Goal: Information Seeking & Learning: Learn about a topic

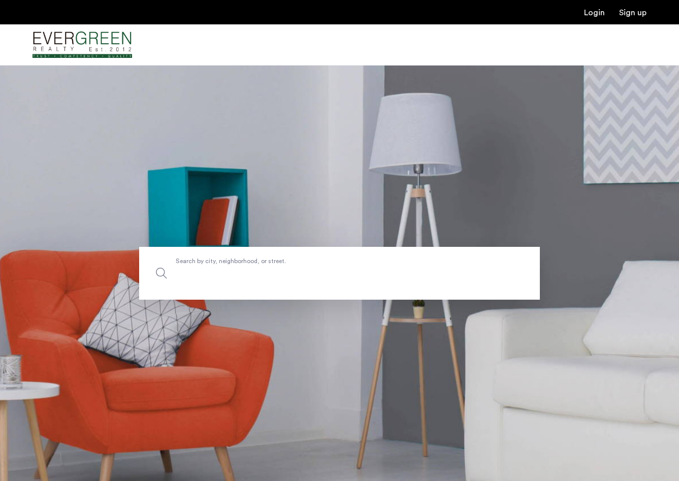
click at [309, 257] on input "Search by city, neighborhood, or street." at bounding box center [339, 273] width 401 height 53
click at [283, 220] on section "Search by city, neighborhood, or street." at bounding box center [339, 273] width 679 height 416
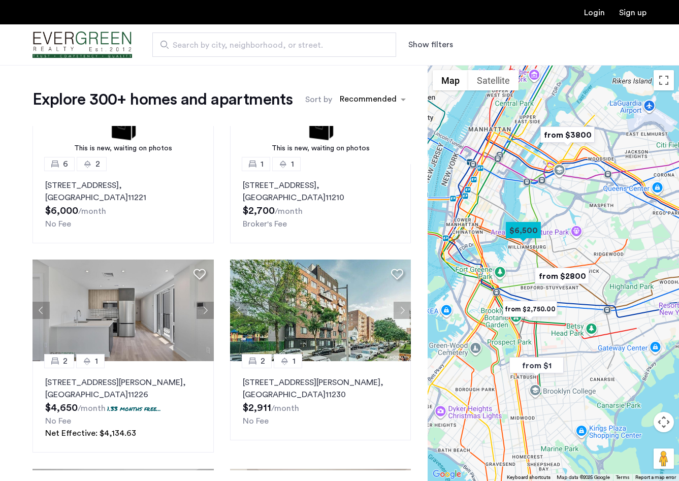
scroll to position [75, 0]
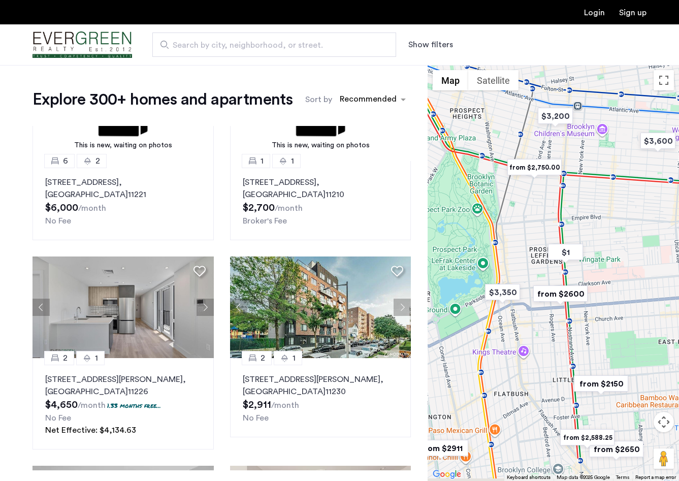
drag, startPoint x: 504, startPoint y: 330, endPoint x: 526, endPoint y: 234, distance: 98.5
click at [526, 234] on div at bounding box center [554, 273] width 252 height 416
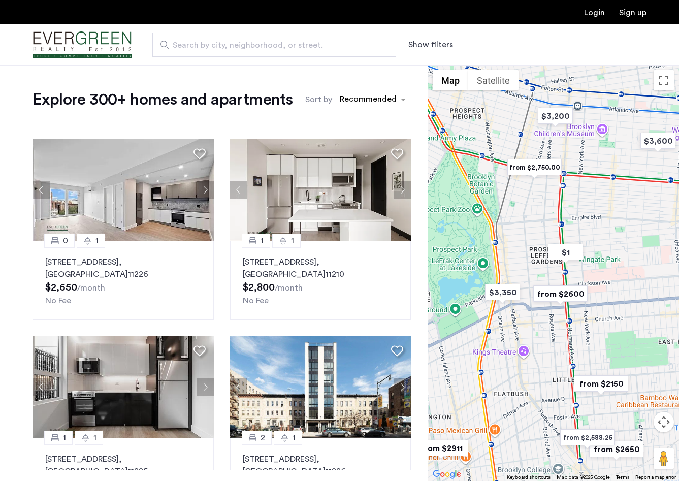
scroll to position [0, 0]
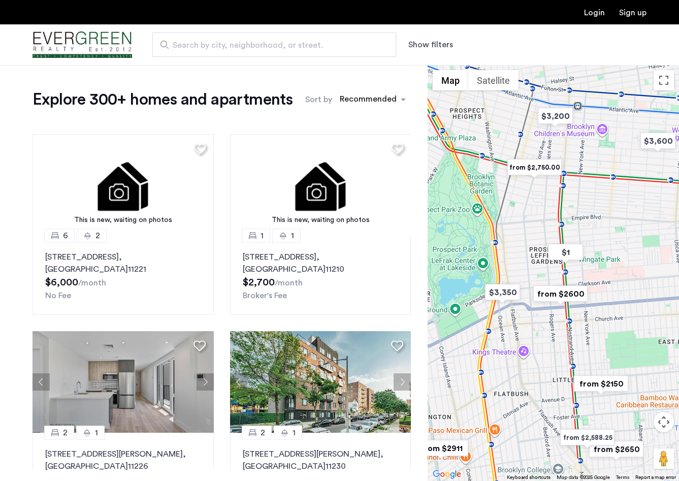
click at [437, 44] on button "Show filters" at bounding box center [431, 45] width 45 height 12
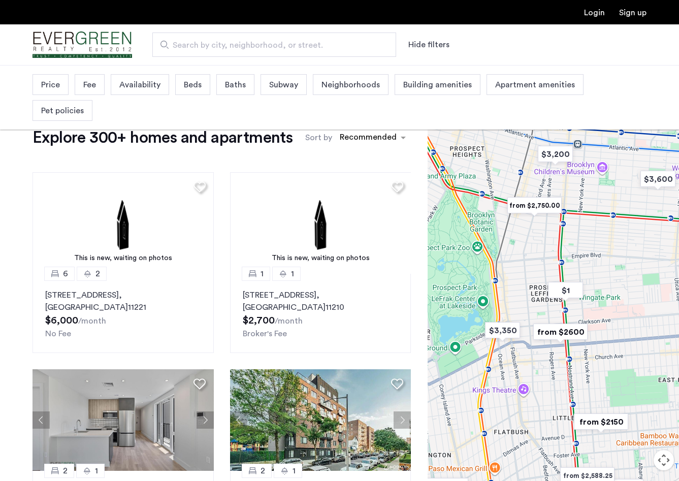
click at [125, 89] on span "Availability" at bounding box center [139, 85] width 41 height 12
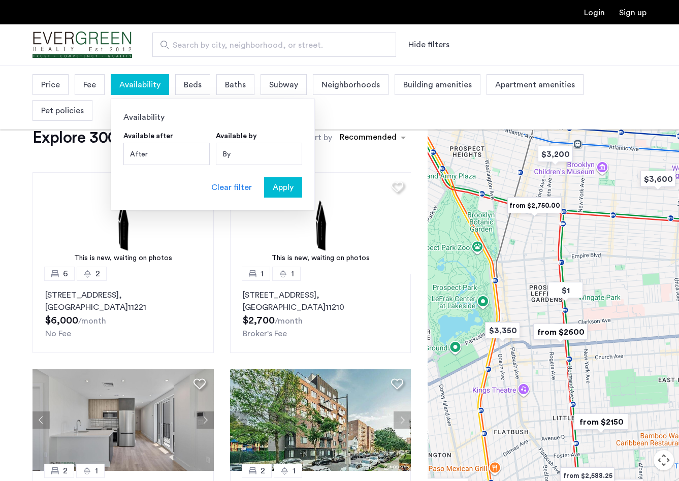
click at [235, 153] on div "By" at bounding box center [259, 154] width 86 height 22
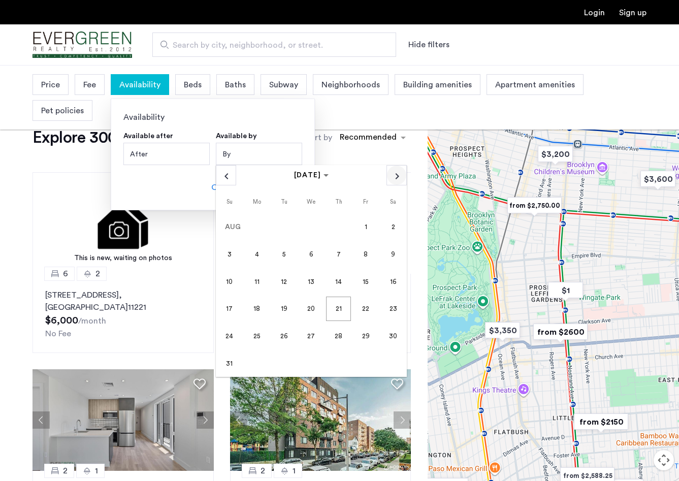
click at [394, 171] on span "Next month" at bounding box center [396, 175] width 19 height 19
click at [260, 311] on span "15" at bounding box center [256, 309] width 24 height 24
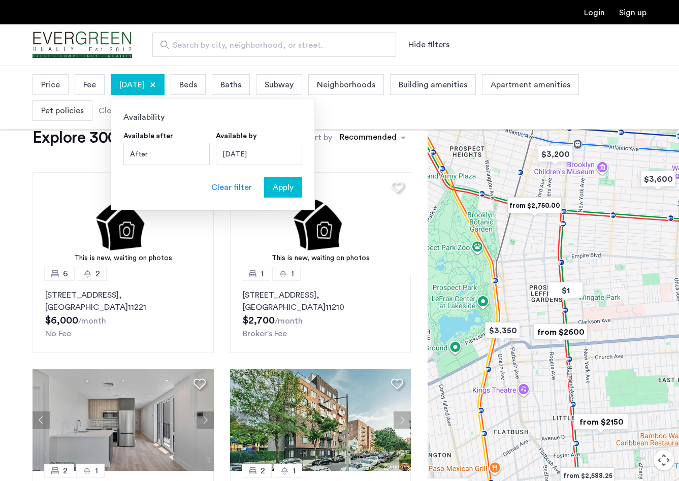
click at [289, 190] on span "Apply" at bounding box center [283, 187] width 21 height 12
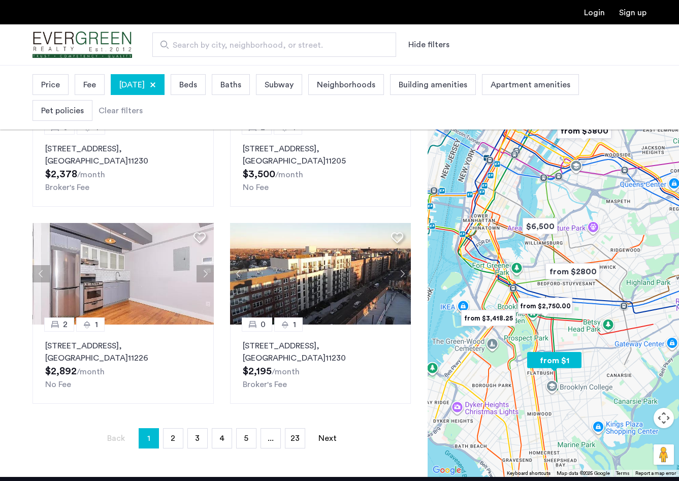
scroll to position [121, 0]
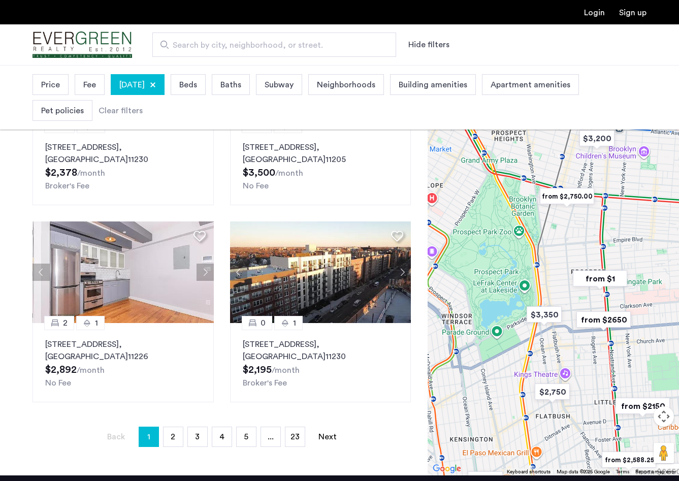
drag, startPoint x: 552, startPoint y: 292, endPoint x: 552, endPoint y: 347, distance: 54.4
click at [552, 347] on div at bounding box center [554, 267] width 252 height 416
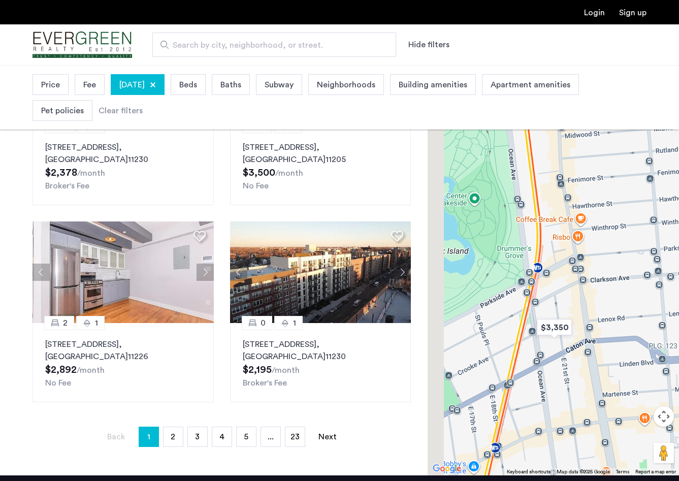
drag, startPoint x: 534, startPoint y: 238, endPoint x: 566, endPoint y: 301, distance: 70.5
click at [566, 301] on div at bounding box center [554, 267] width 252 height 416
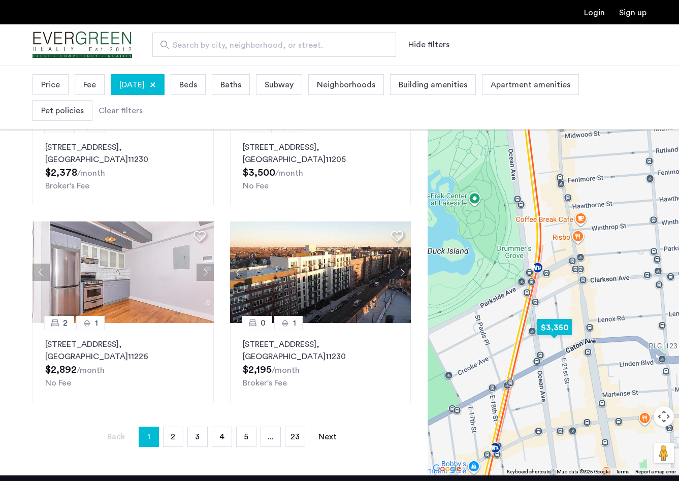
click at [558, 325] on img "$3,350" at bounding box center [554, 327] width 43 height 23
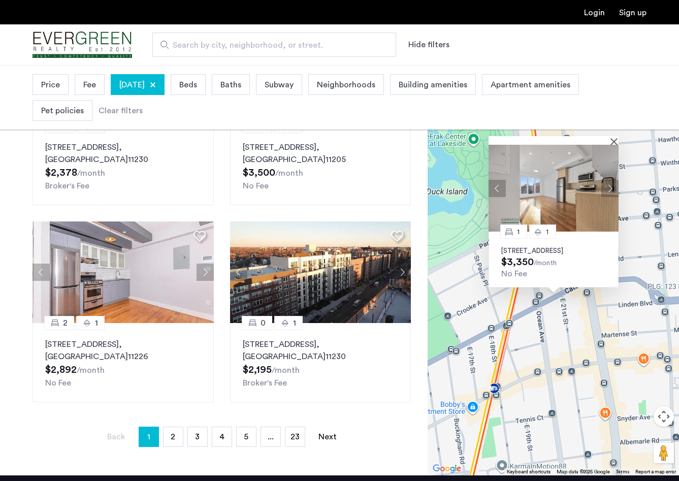
click at [581, 323] on div "1 1 56 East 21st Street, Unit 6C, Brooklyn, NY 11226 $3,350 /month No Fee" at bounding box center [554, 267] width 252 height 416
click at [49, 84] on span "Price" at bounding box center [50, 85] width 19 height 12
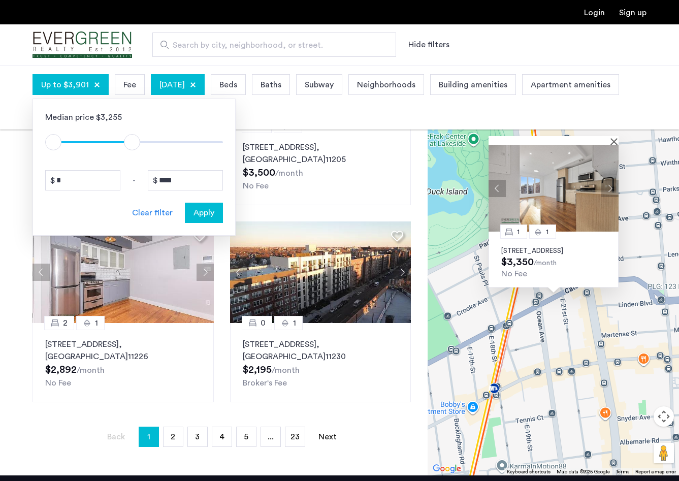
type input "****"
drag, startPoint x: 217, startPoint y: 144, endPoint x: 131, endPoint y: 140, distance: 86.0
click at [131, 140] on span "ngx-slider-max" at bounding box center [130, 142] width 16 height 16
click at [211, 209] on span "Apply" at bounding box center [204, 213] width 21 height 12
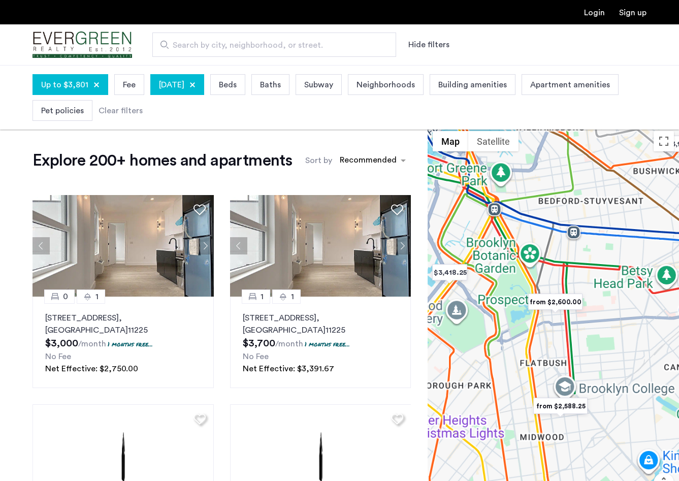
click at [237, 85] on span "Beds" at bounding box center [228, 85] width 18 height 12
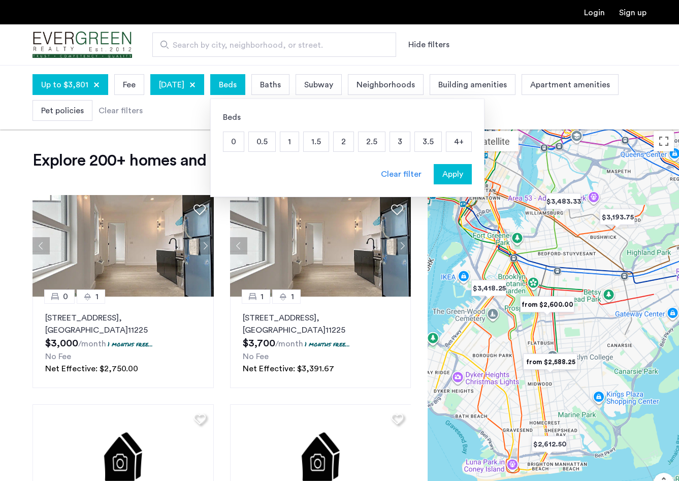
click at [354, 142] on p "2" at bounding box center [344, 141] width 20 height 19
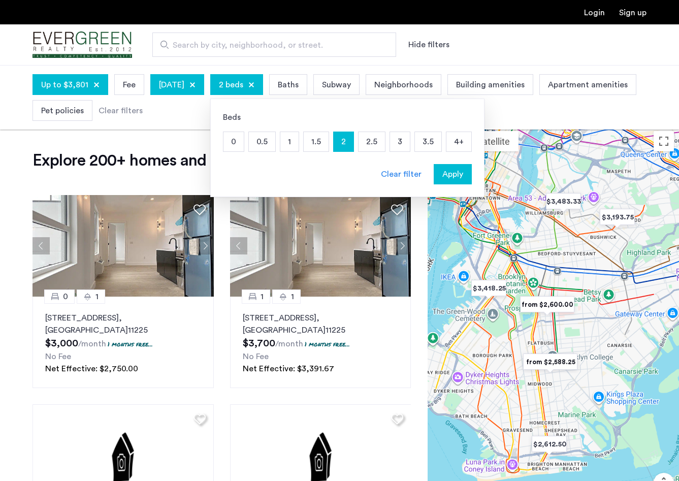
click at [385, 143] on p "2.5" at bounding box center [372, 141] width 26 height 19
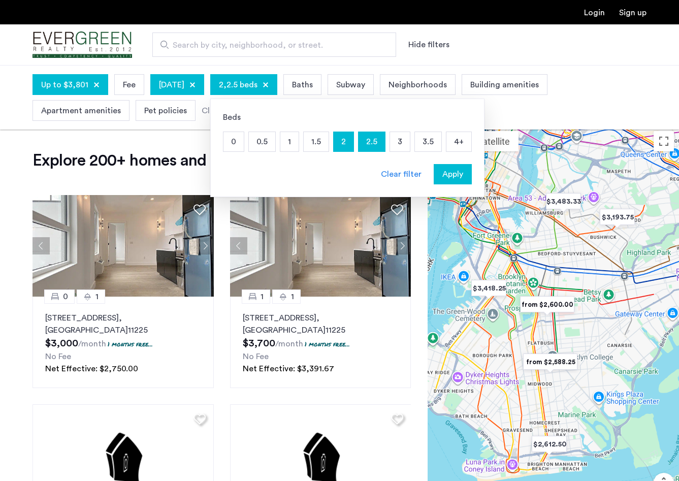
click at [410, 143] on p "3" at bounding box center [400, 141] width 20 height 19
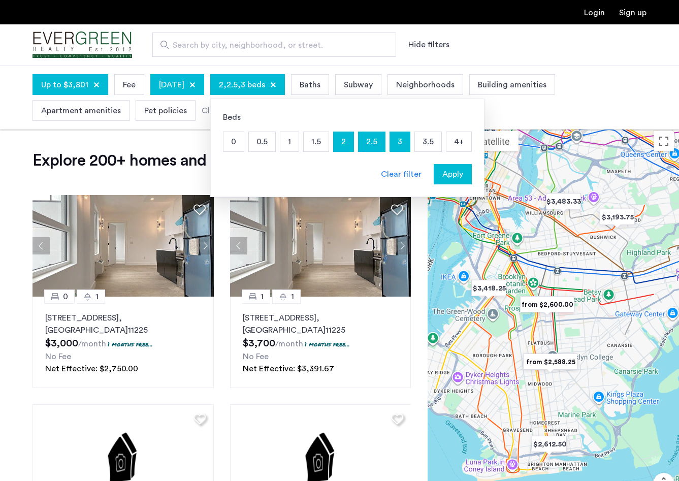
click at [472, 181] on button "Apply" at bounding box center [453, 174] width 38 height 20
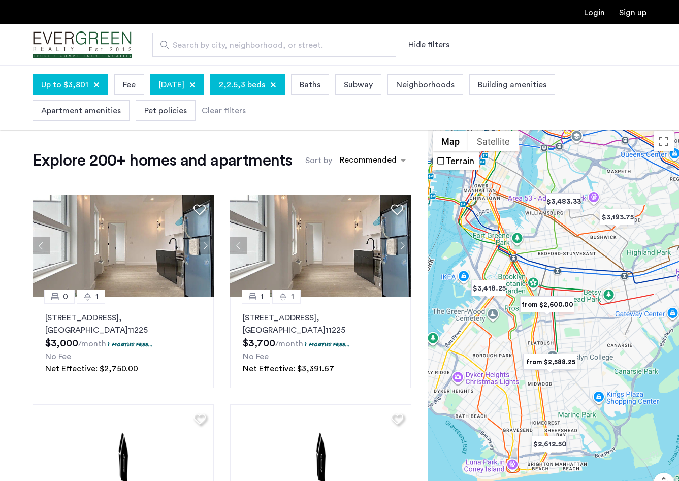
click at [321, 82] on span "Baths" at bounding box center [310, 85] width 21 height 12
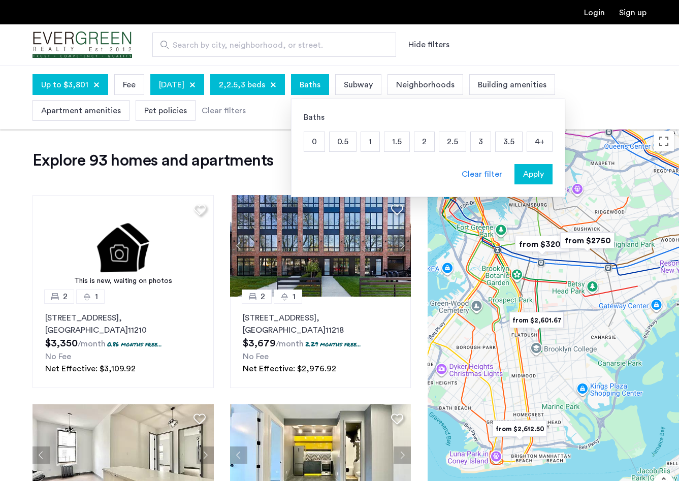
click at [410, 145] on p "1.5" at bounding box center [397, 141] width 25 height 19
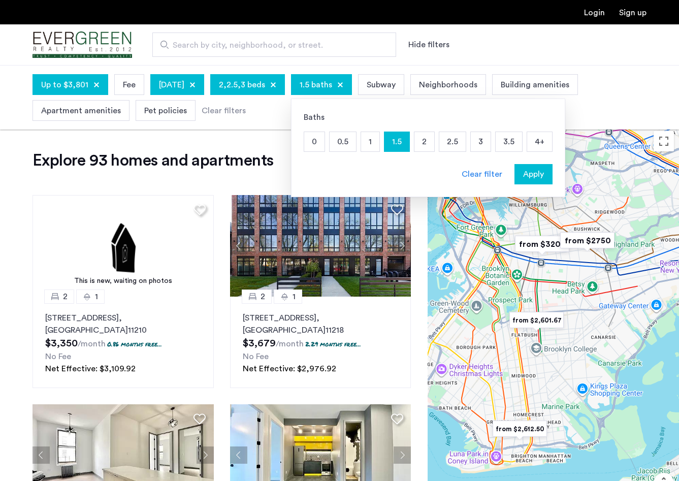
click at [435, 143] on p "2" at bounding box center [425, 141] width 20 height 19
click at [544, 178] on span "Apply" at bounding box center [533, 174] width 21 height 12
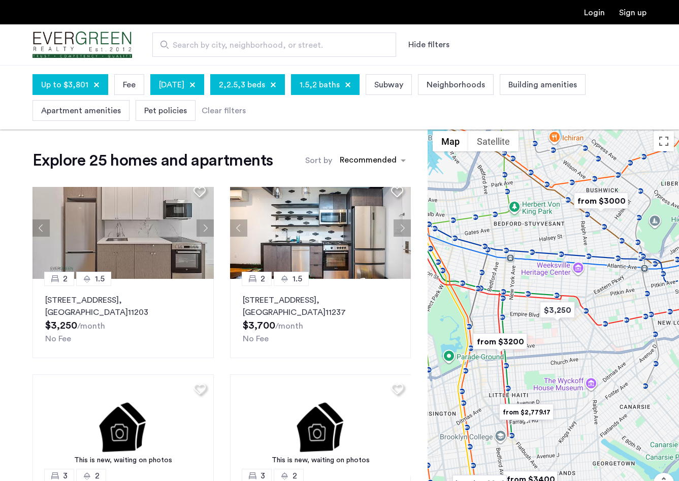
scroll to position [863, 0]
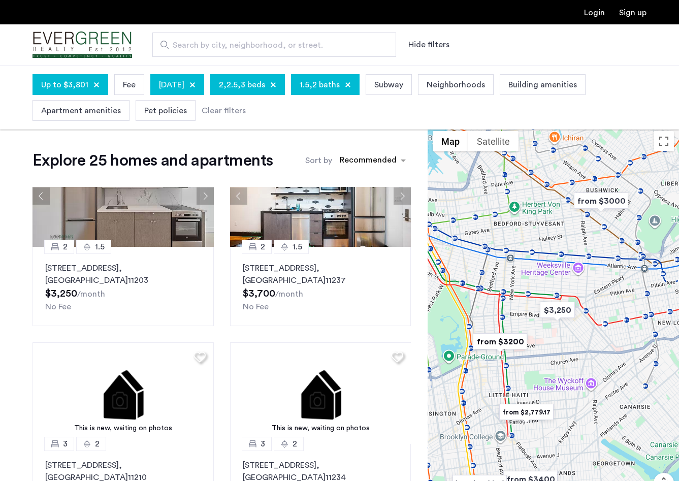
click at [421, 288] on div "Explore 25 homes and apartments Sort by Recommended 2 2 1615 Cedar Street, Unit…" at bounding box center [214, 361] width 428 height 471
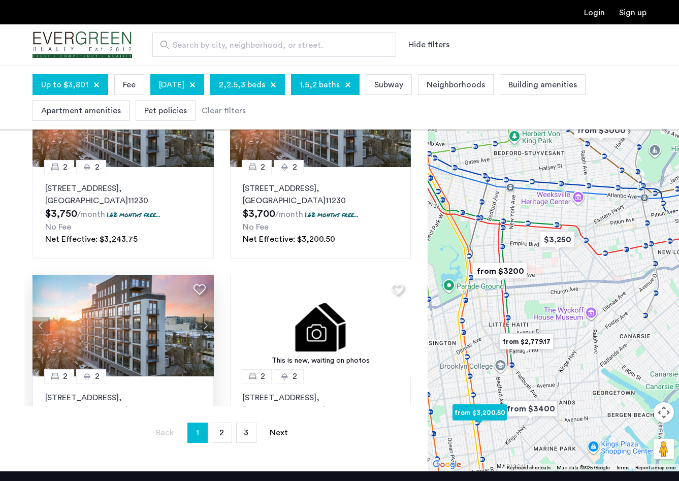
scroll to position [6, 0]
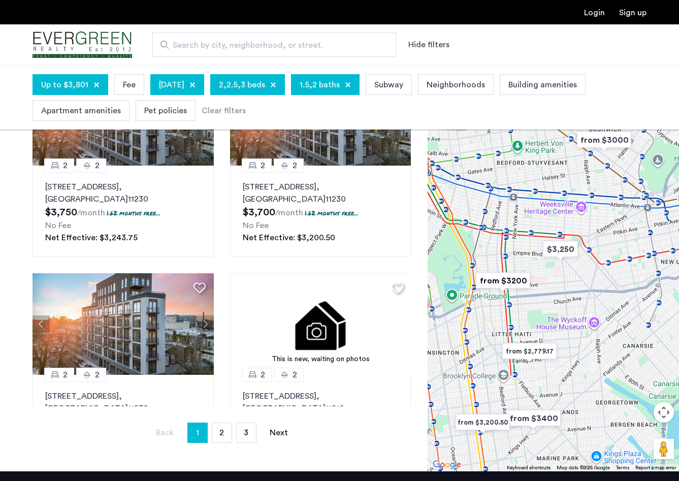
drag, startPoint x: 490, startPoint y: 299, endPoint x: 500, endPoint y: 328, distance: 31.2
click at [501, 328] on div at bounding box center [554, 263] width 252 height 416
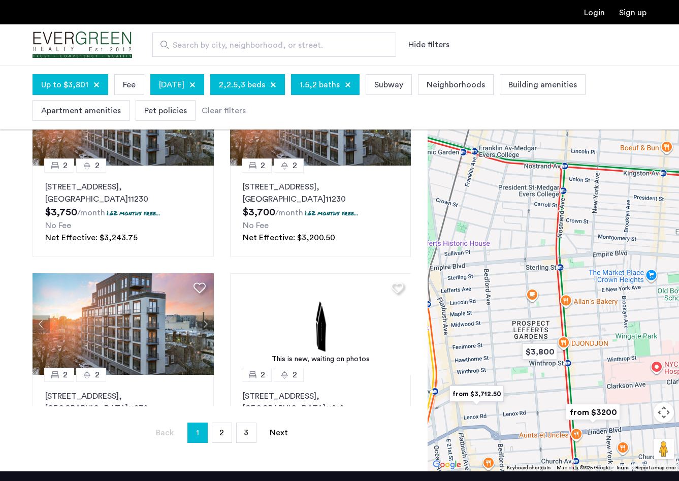
drag, startPoint x: 611, startPoint y: 383, endPoint x: 628, endPoint y: 331, distance: 53.8
click at [628, 331] on div at bounding box center [554, 263] width 252 height 416
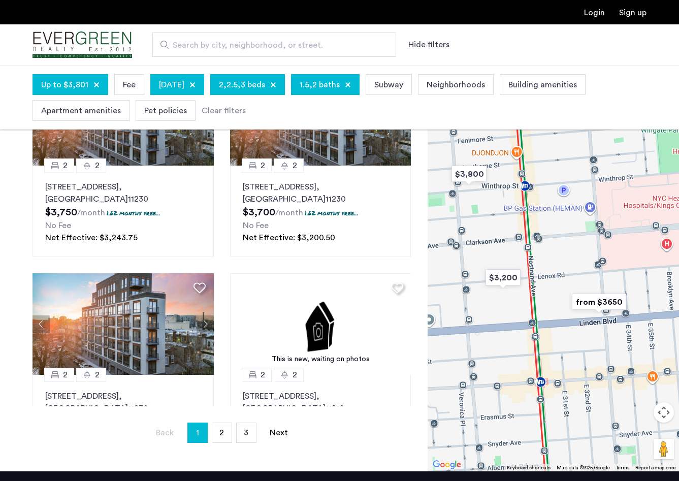
drag, startPoint x: 571, startPoint y: 375, endPoint x: 551, endPoint y: 211, distance: 165.3
click at [551, 211] on div at bounding box center [554, 263] width 252 height 416
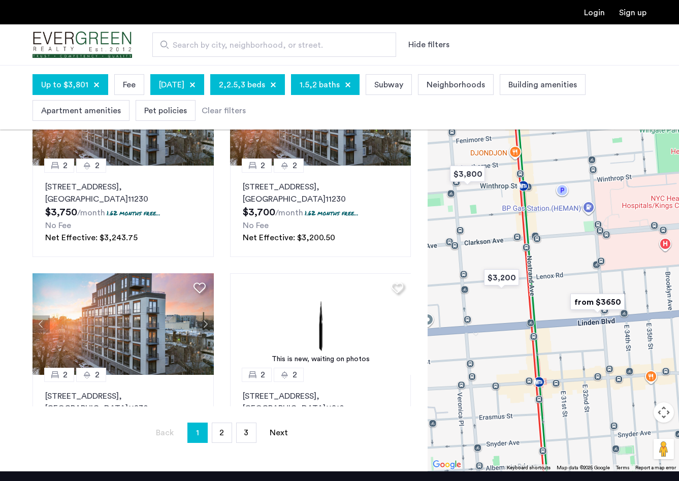
click at [597, 300] on img "from $3650" at bounding box center [598, 302] width 63 height 23
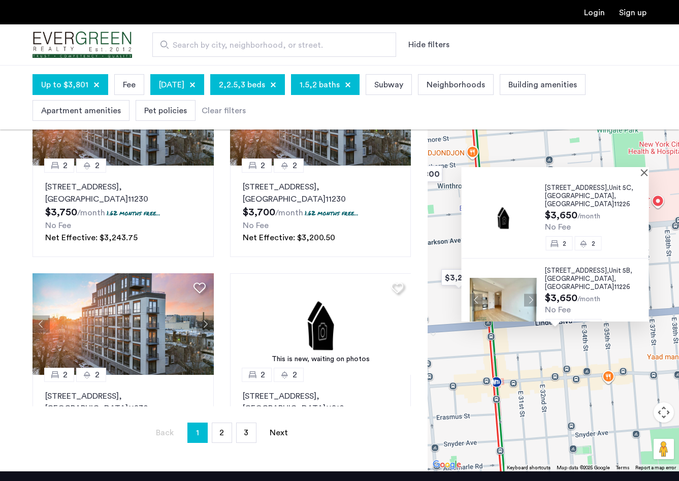
click at [574, 267] on span "333 Linden Blvd," at bounding box center [577, 270] width 64 height 7
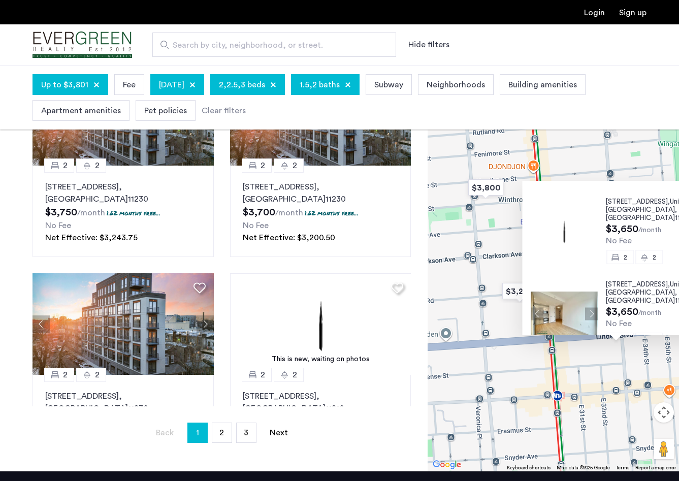
drag, startPoint x: 506, startPoint y: 350, endPoint x: 570, endPoint y: 364, distance: 66.0
click at [570, 364] on div "333 Linden Blvd, Unit 5C, Brooklyn , NY 11226 $3,650 /month No Fee 2 2 333 Lind…" at bounding box center [554, 263] width 252 height 416
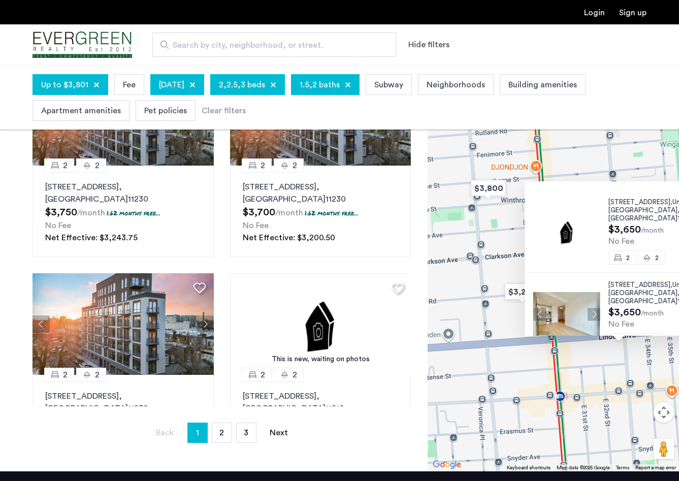
click at [570, 364] on div "333 Linden Blvd, Unit 5C, Brooklyn , NY 11226 $3,650 /month No Fee 2 2 333 Lind…" at bounding box center [554, 263] width 252 height 416
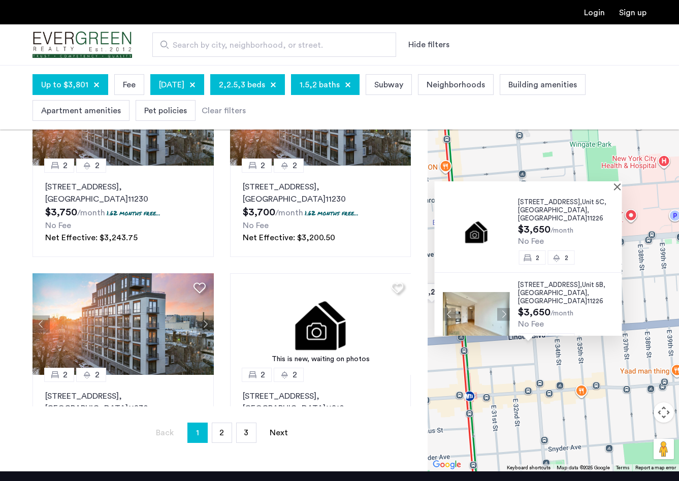
drag, startPoint x: 631, startPoint y: 167, endPoint x: 536, endPoint y: 167, distance: 94.5
click at [536, 167] on div "333 Linden Blvd, Unit 5C, Brooklyn , NY 11226 $3,650 /month No Fee 2 2 333 Lind…" at bounding box center [554, 263] width 252 height 416
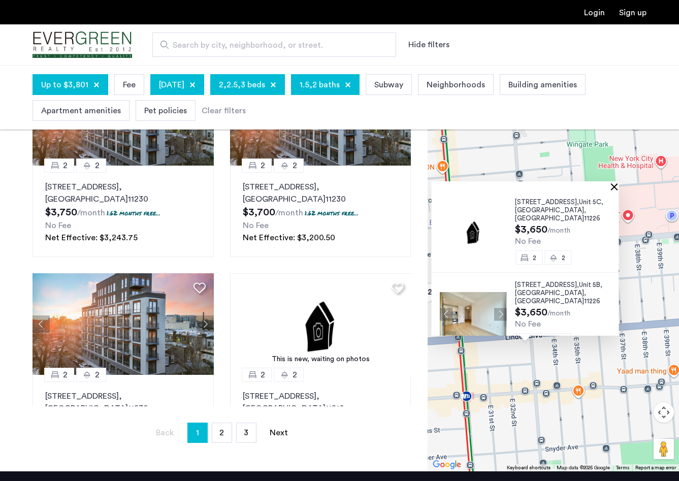
click at [616, 186] on button "Close" at bounding box center [616, 186] width 7 height 7
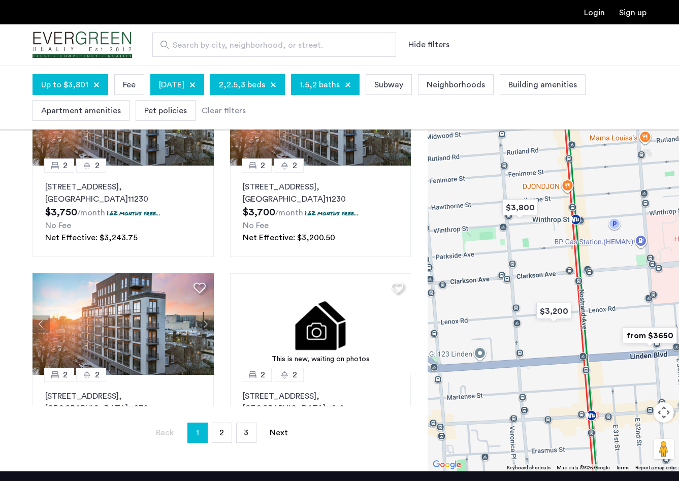
drag, startPoint x: 510, startPoint y: 188, endPoint x: 636, endPoint y: 207, distance: 128.0
click at [636, 207] on div at bounding box center [554, 263] width 252 height 416
click at [563, 308] on img "$3,200" at bounding box center [554, 311] width 43 height 23
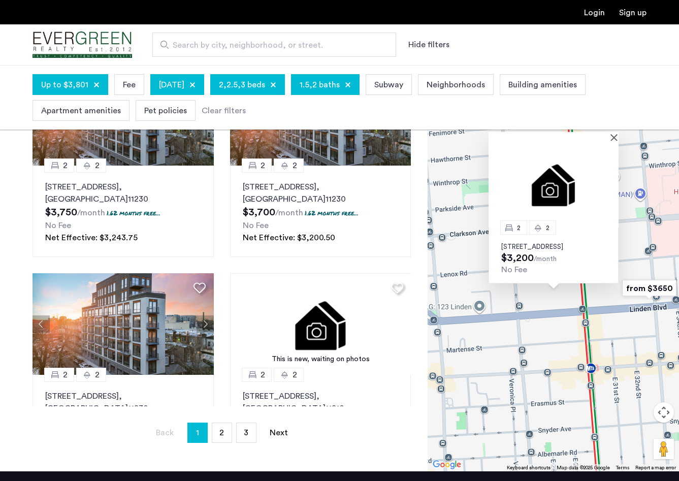
click at [570, 243] on p "250 Lenox Road, Unit 7A, Brooklyn, NY 11226" at bounding box center [554, 247] width 105 height 8
click at [479, 271] on div "2 2 250 Lenox Road, Unit 7A, Brooklyn, NY 11226 $3,200 /month No Fee" at bounding box center [554, 263] width 252 height 416
click at [471, 253] on div "2 2 250 Lenox Road, Unit 7A, Brooklyn, NY 11226 $3,200 /month No Fee" at bounding box center [554, 263] width 252 height 416
click at [557, 333] on div "2 2 250 Lenox Road, Unit 7A, Brooklyn, NY 11226 $3,200 /month No Fee" at bounding box center [554, 263] width 252 height 416
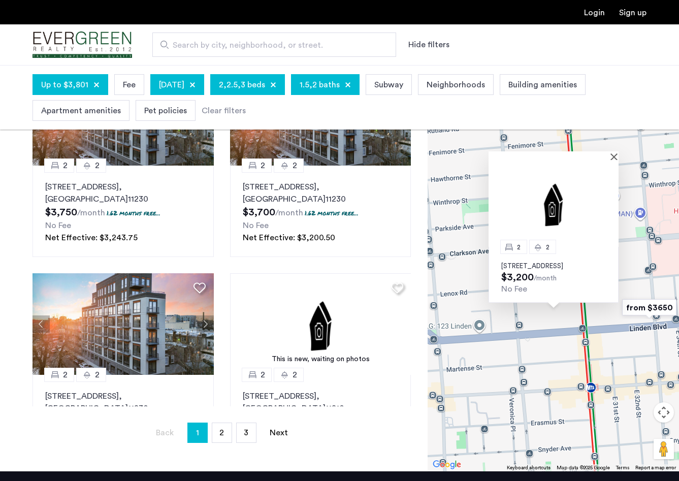
drag, startPoint x: 468, startPoint y: 197, endPoint x: 468, endPoint y: 247, distance: 49.8
click at [468, 247] on div "2 2 250 Lenox Road, Unit 7A, Brooklyn, NY 11226 $3,200 /month No Fee" at bounding box center [554, 263] width 252 height 416
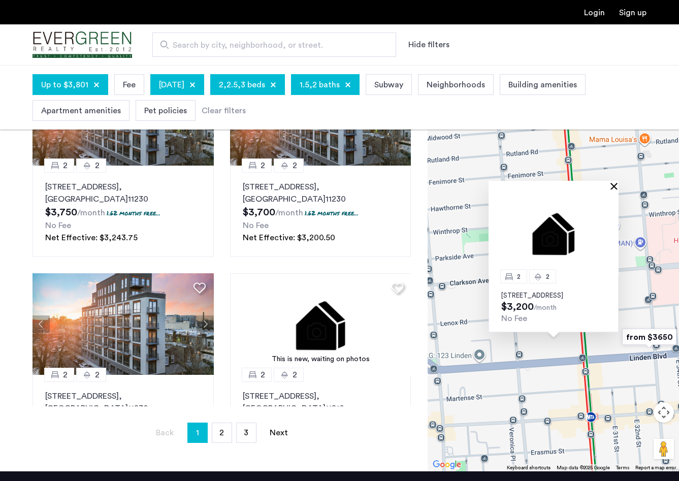
click at [614, 182] on button "Close" at bounding box center [616, 185] width 7 height 7
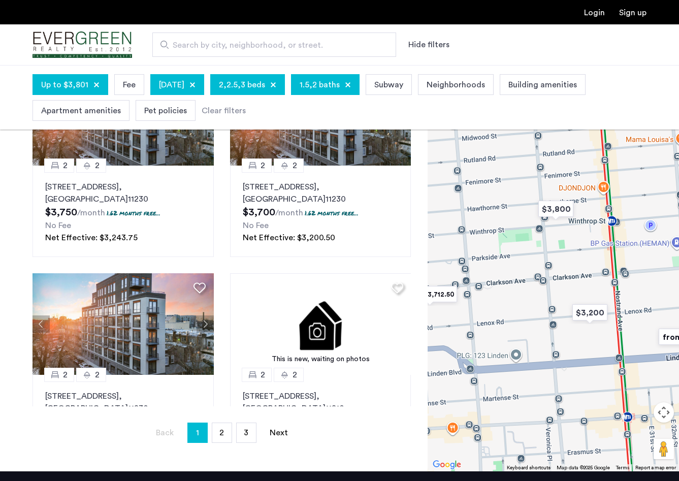
drag, startPoint x: 493, startPoint y: 234, endPoint x: 584, endPoint y: 234, distance: 90.5
click at [584, 234] on div at bounding box center [554, 263] width 252 height 416
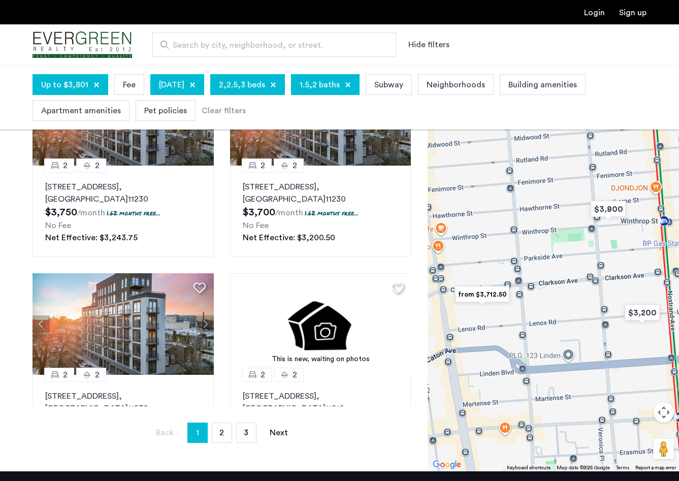
click at [485, 293] on img "from $3,712.50" at bounding box center [482, 294] width 63 height 23
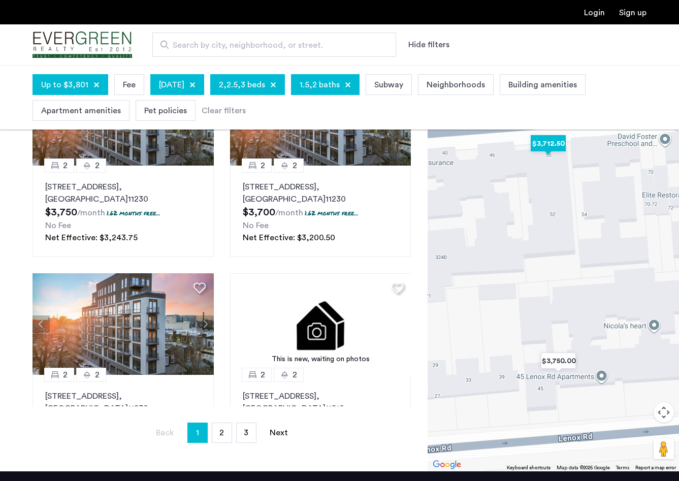
click at [544, 146] on img "$3,712.50" at bounding box center [548, 143] width 43 height 23
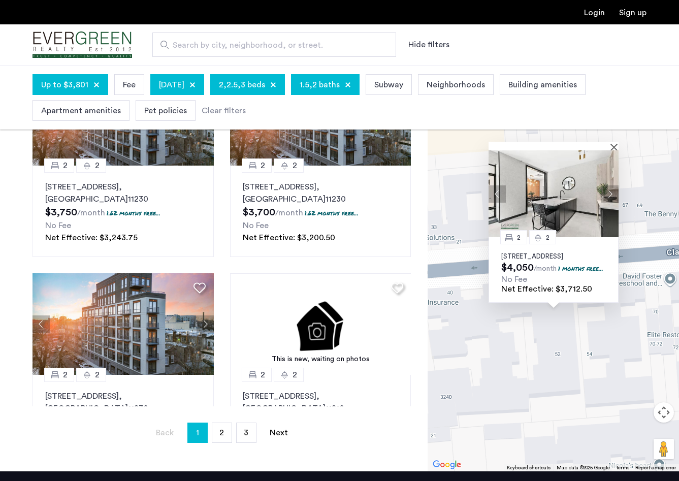
click at [587, 374] on div "2 2 50 Clarkson Avenue, Unit 507, Brooklyn, NY 11226 $4,050 /month 1 months fre…" at bounding box center [554, 263] width 252 height 416
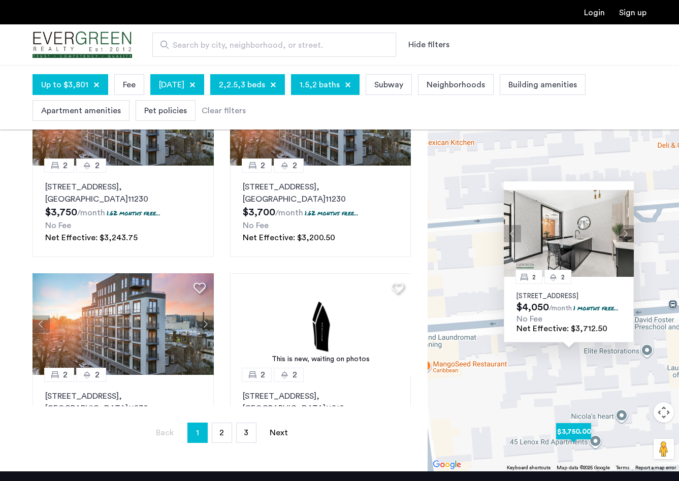
click at [566, 432] on img "$3,750.00" at bounding box center [573, 431] width 43 height 23
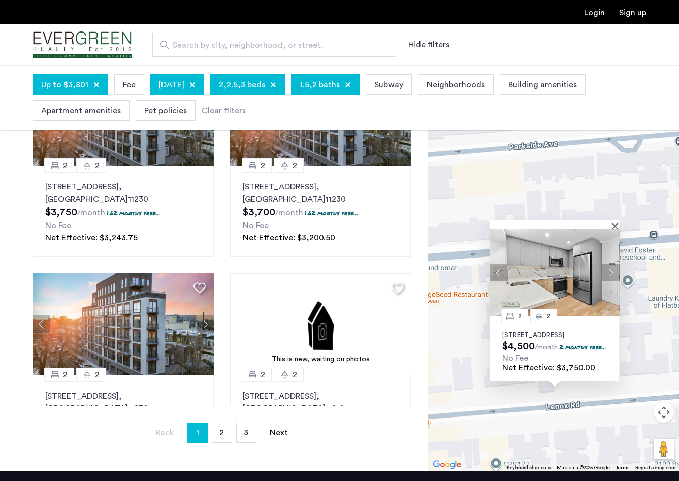
drag, startPoint x: 625, startPoint y: 253, endPoint x: 626, endPoint y: 333, distance: 79.8
click at [626, 333] on div "2 2 45 Lenox Road, Unit 7D, Brooklyn, NY 11226 $4,500 /month 2 months free... N…" at bounding box center [554, 263] width 252 height 416
click at [607, 264] on button "Next apartment" at bounding box center [611, 272] width 17 height 17
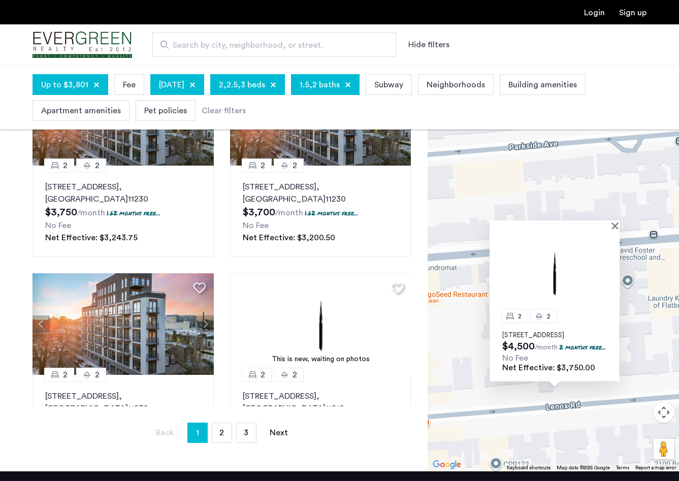
click at [607, 254] on img at bounding box center [555, 272] width 130 height 87
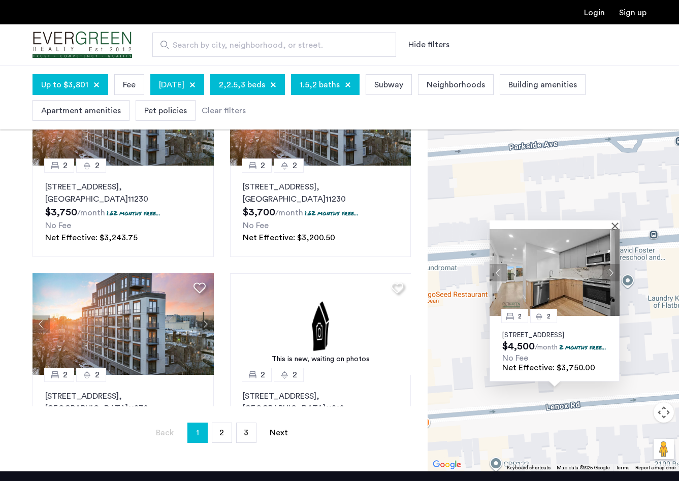
click at [607, 264] on button "Next apartment" at bounding box center [611, 272] width 17 height 17
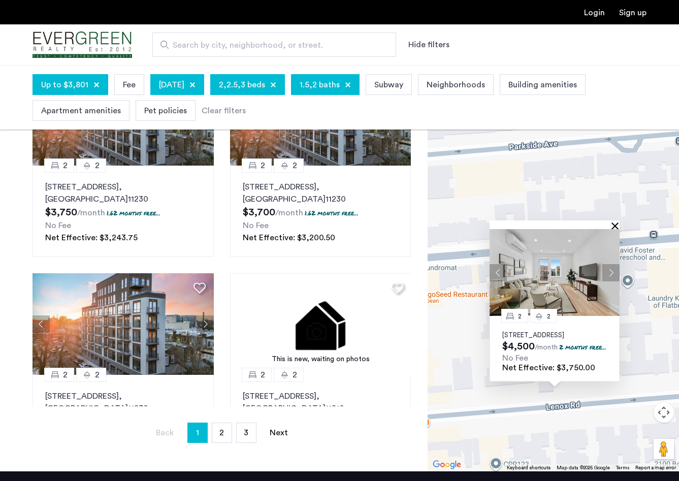
click at [615, 222] on button "Close" at bounding box center [617, 225] width 7 height 7
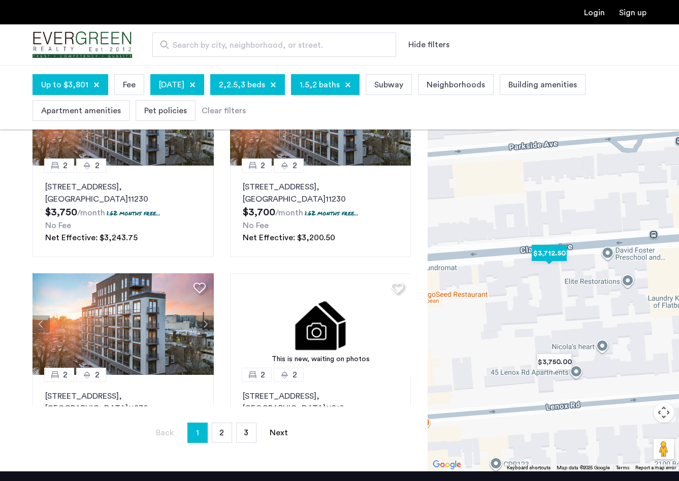
click at [554, 251] on img "$3,712.50" at bounding box center [549, 253] width 43 height 23
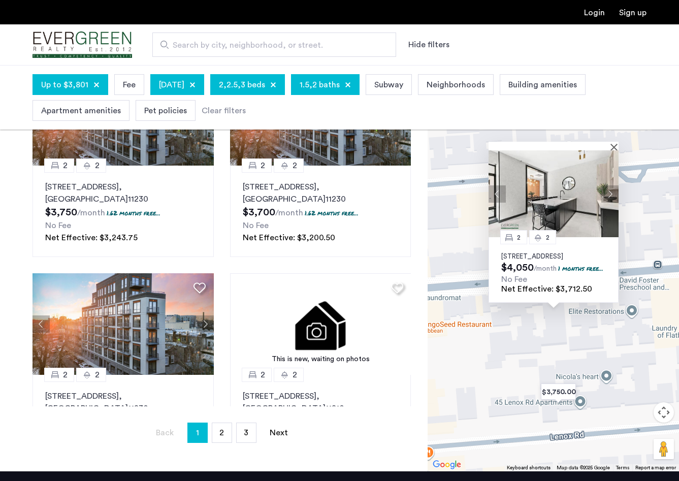
click at [565, 199] on img at bounding box center [554, 193] width 130 height 87
click at [454, 266] on div "2 2 50 Clarkson Avenue, Unit 507, Brooklyn, NY 11226 $4,050 /month 1 months fre…" at bounding box center [554, 263] width 252 height 416
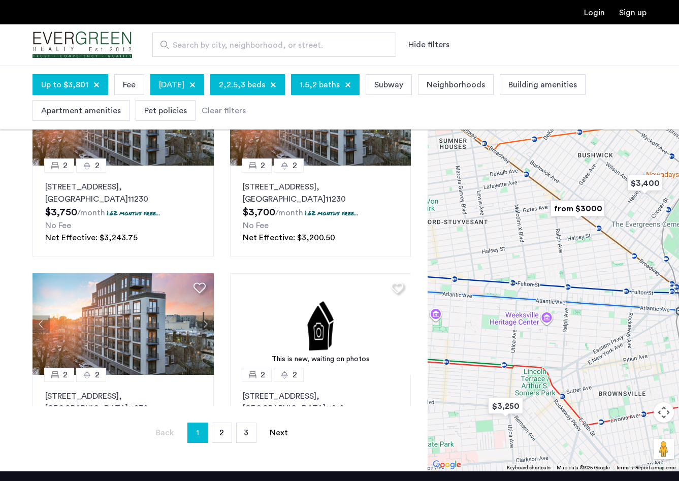
click at [590, 220] on img "from $3000" at bounding box center [578, 208] width 63 height 23
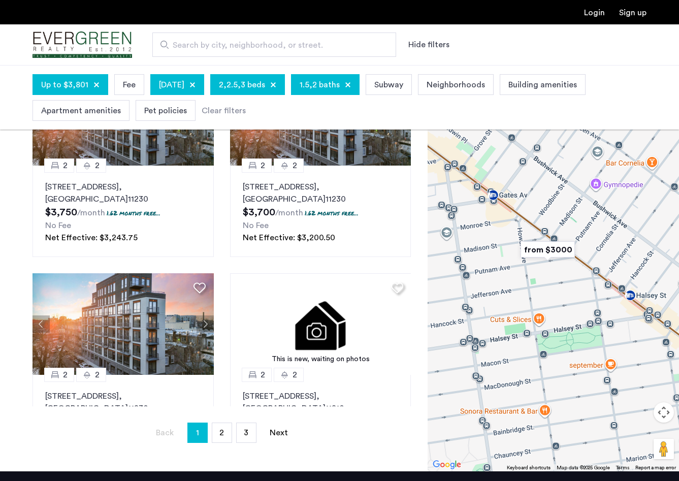
drag, startPoint x: 656, startPoint y: 221, endPoint x: 564, endPoint y: 207, distance: 93.5
click at [564, 207] on div "To navigate, press the arrow keys." at bounding box center [554, 263] width 252 height 416
click at [568, 252] on img "from $3000" at bounding box center [548, 249] width 63 height 23
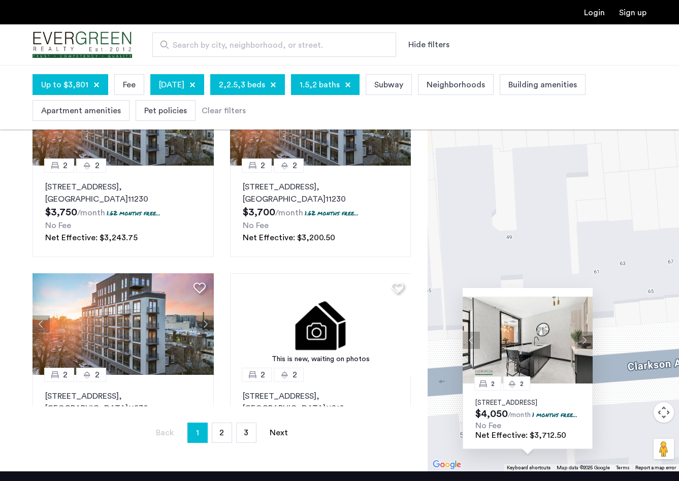
click at [562, 227] on div "2 2 50 Clarkson Avenue, Unit 507, Brooklyn, NY 11226 $4,050 /month 1 months fre…" at bounding box center [554, 263] width 252 height 416
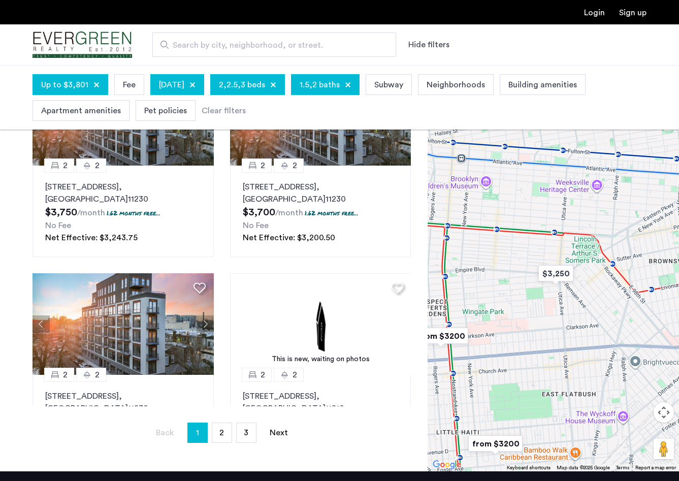
drag, startPoint x: 617, startPoint y: 227, endPoint x: 459, endPoint y: 328, distance: 187.6
click at [459, 328] on div at bounding box center [554, 263] width 252 height 416
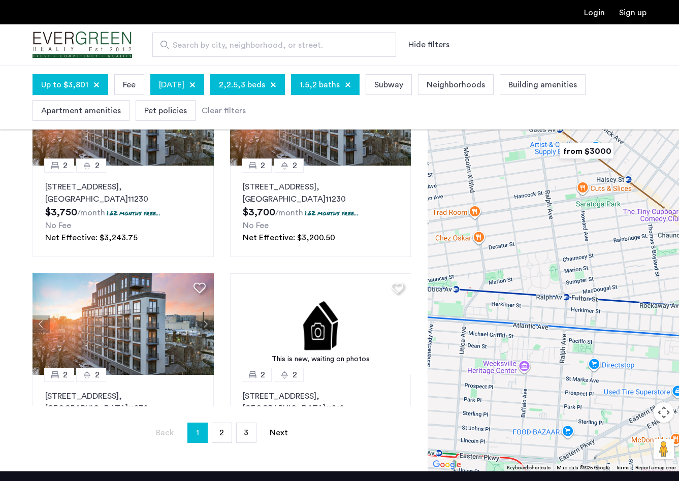
drag, startPoint x: 615, startPoint y: 216, endPoint x: 556, endPoint y: 397, distance: 190.4
click at [556, 397] on div at bounding box center [554, 263] width 252 height 416
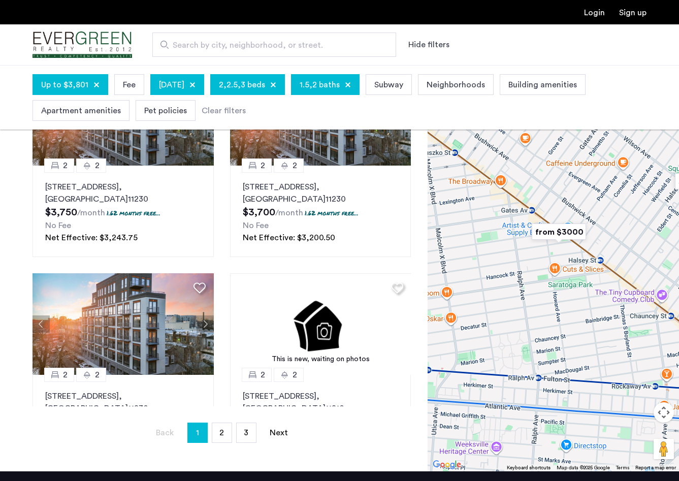
drag, startPoint x: 605, startPoint y: 254, endPoint x: 588, endPoint y: 344, distance: 92.1
click at [588, 344] on div at bounding box center [554, 263] width 252 height 416
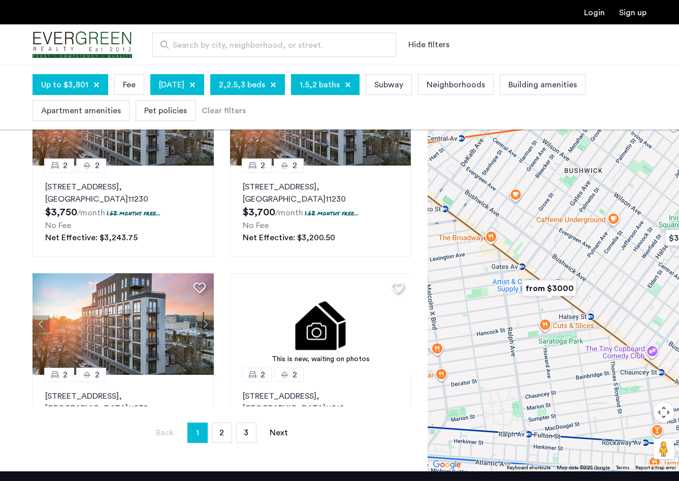
click at [543, 291] on img "from $3000" at bounding box center [549, 288] width 63 height 23
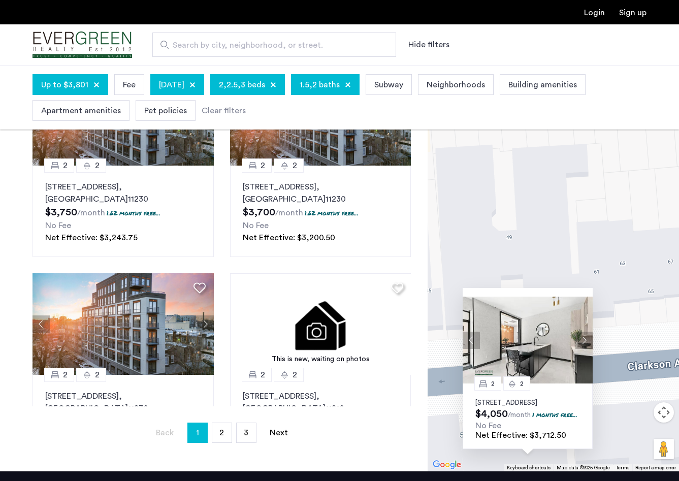
click at [558, 242] on div "To navigate, press the arrow keys. 2 2 50 Clarkson Avenue, Unit 507, Brooklyn, …" at bounding box center [554, 263] width 252 height 416
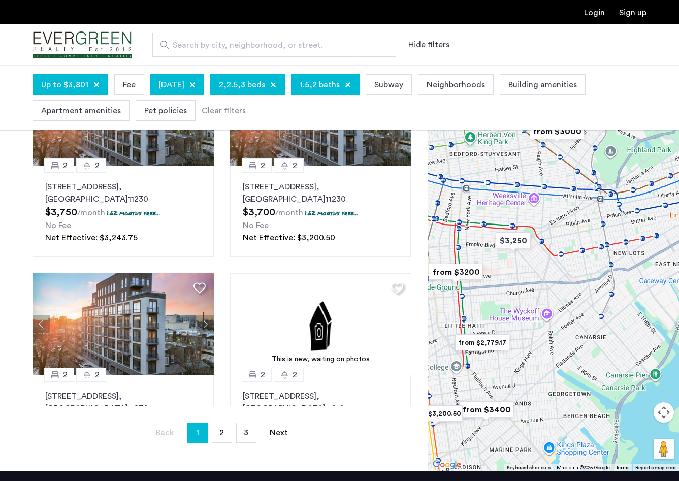
drag, startPoint x: 634, startPoint y: 184, endPoint x: 512, endPoint y: 211, distance: 124.9
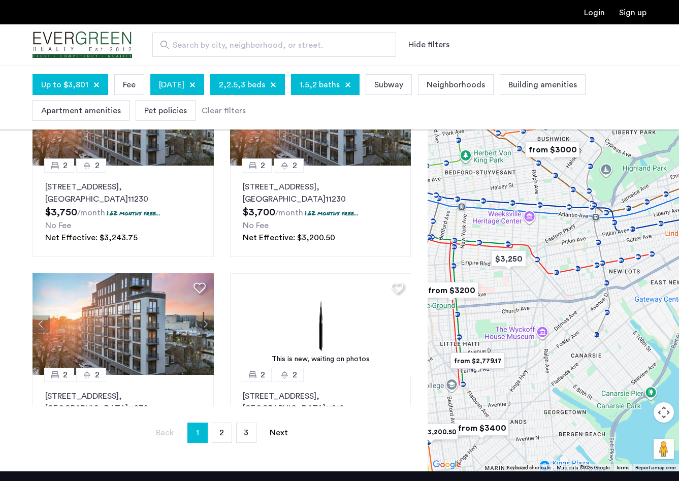
drag, startPoint x: 530, startPoint y: 189, endPoint x: 530, endPoint y: 284, distance: 95.0
click at [530, 284] on div "To navigate, press the arrow keys." at bounding box center [554, 263] width 252 height 416
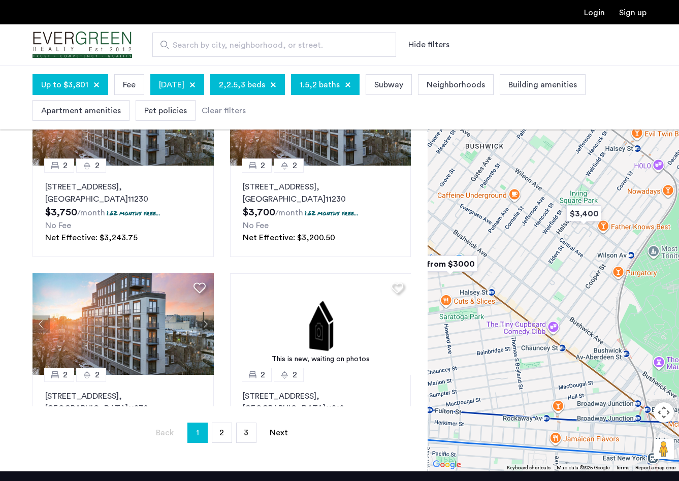
drag, startPoint x: 530, startPoint y: 214, endPoint x: 532, endPoint y: 226, distance: 11.5
click at [532, 226] on div "To navigate, press the arrow keys." at bounding box center [554, 263] width 252 height 416
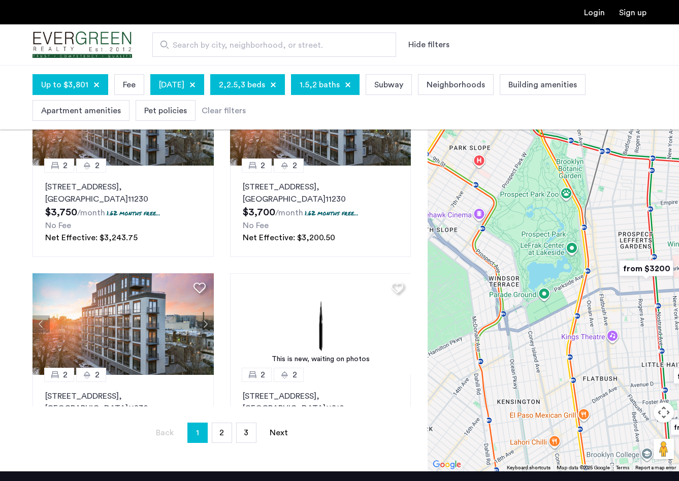
click at [477, 90] on span "Neighborhoods" at bounding box center [456, 85] width 58 height 12
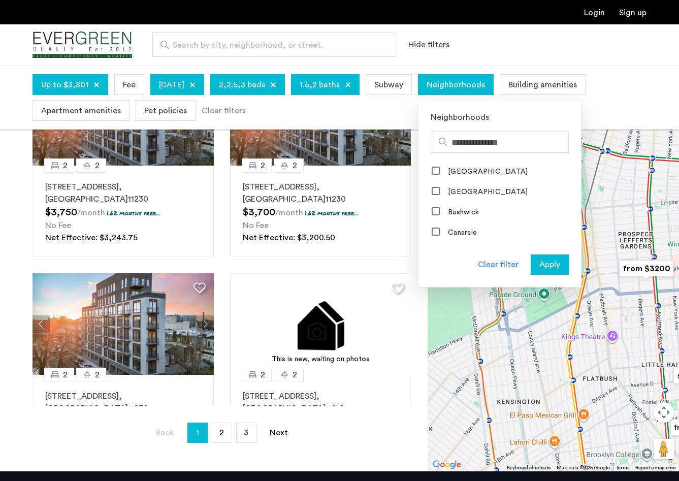
scroll to position [192, 0]
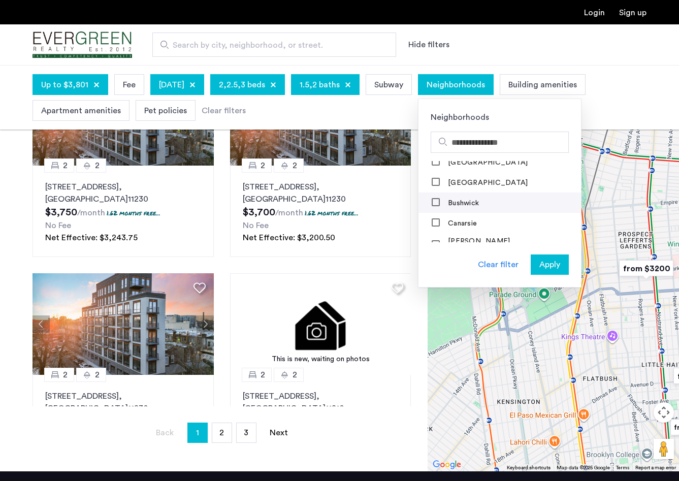
click at [479, 207] on label "Bushwick" at bounding box center [462, 203] width 33 height 8
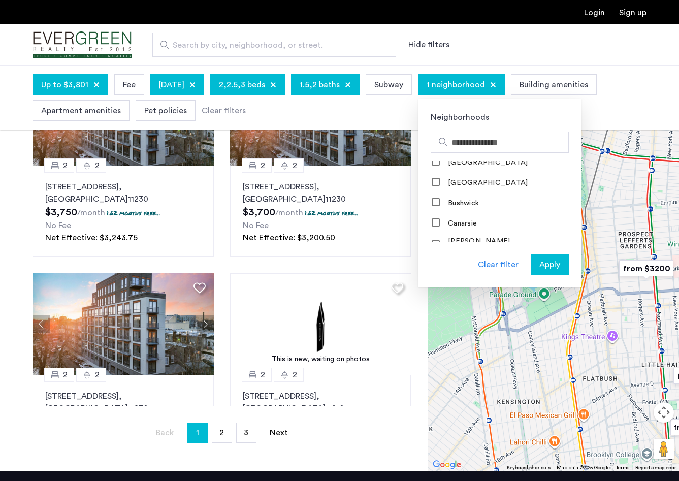
click at [561, 263] on span "Apply" at bounding box center [550, 265] width 21 height 12
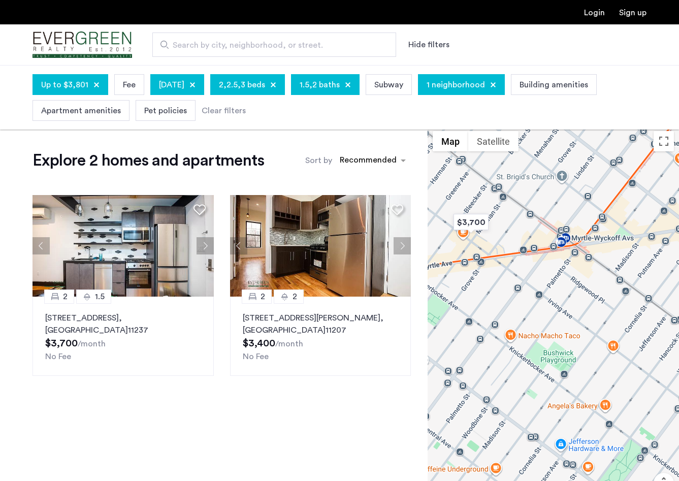
drag, startPoint x: 565, startPoint y: 222, endPoint x: 565, endPoint y: 270, distance: 48.3
click at [565, 270] on div "To navigate, press the arrow keys." at bounding box center [554, 334] width 252 height 416
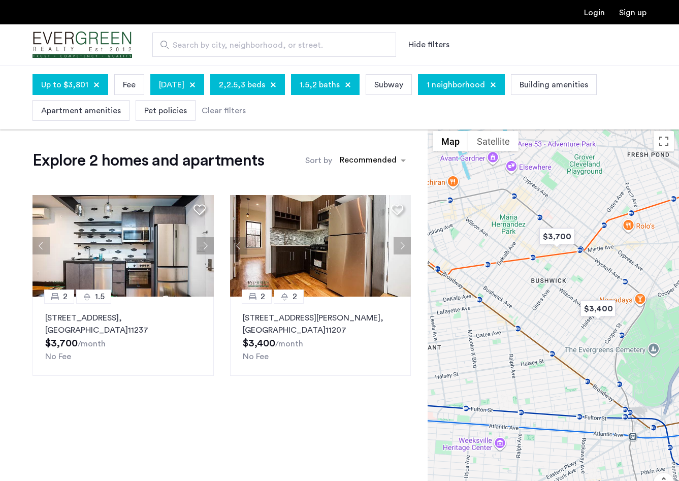
drag, startPoint x: 576, startPoint y: 357, endPoint x: 592, endPoint y: 339, distance: 24.1
click at [592, 339] on div "To navigate, press the arrow keys." at bounding box center [554, 334] width 252 height 416
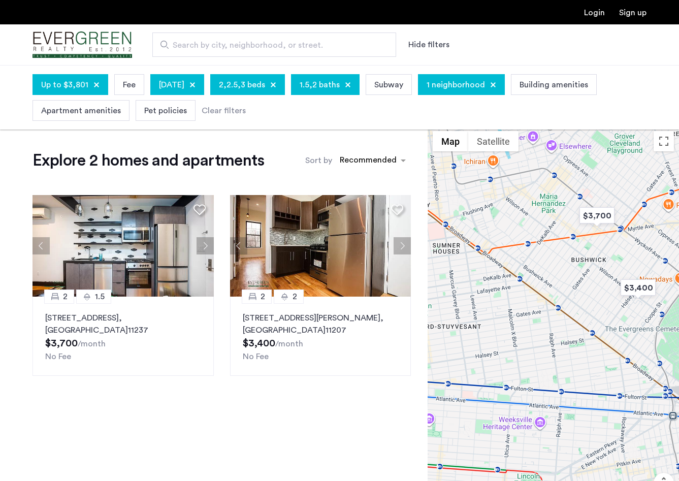
drag, startPoint x: 565, startPoint y: 346, endPoint x: 600, endPoint y: 323, distance: 42.1
click at [600, 323] on div "To navigate, press the arrow keys." at bounding box center [554, 334] width 252 height 416
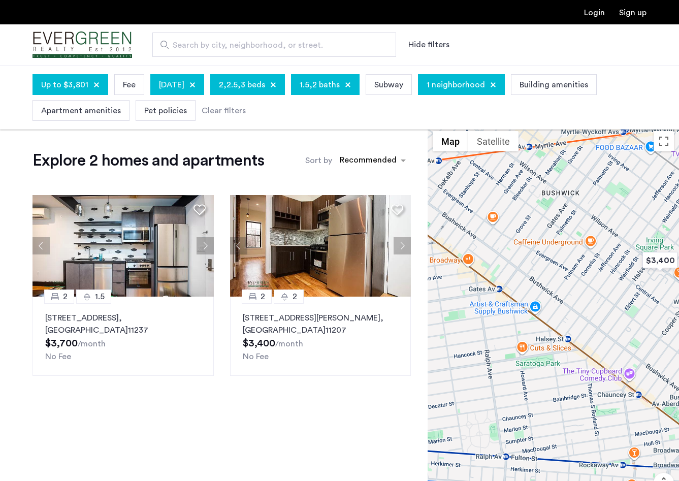
click at [485, 88] on span "1 neighborhood" at bounding box center [456, 85] width 58 height 12
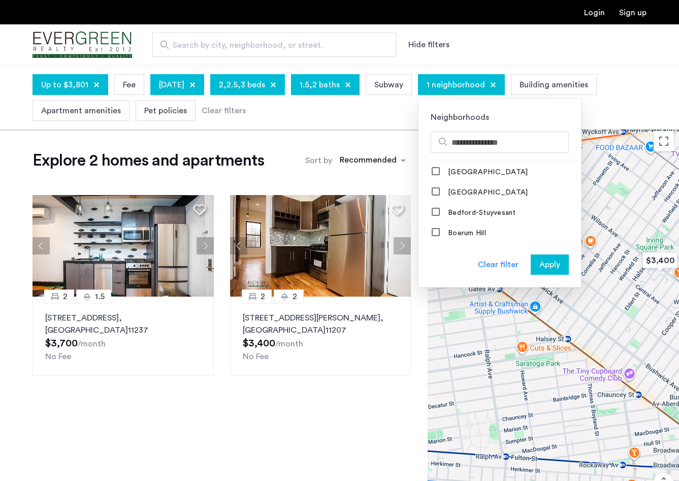
scroll to position [43, 0]
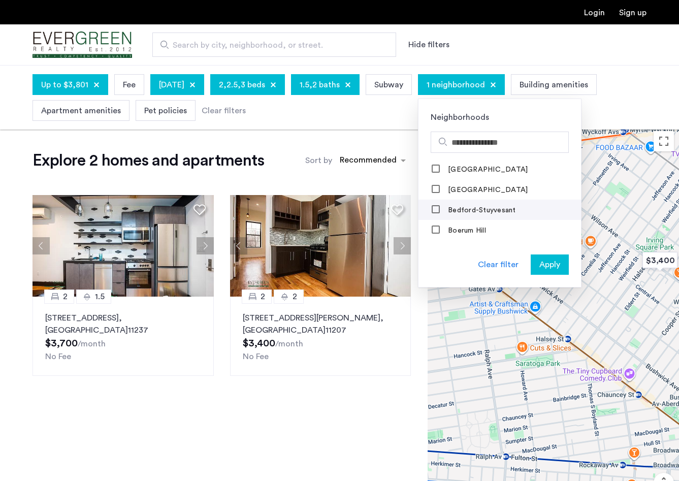
click at [516, 208] on label "Bedford-Stuyvesant" at bounding box center [481, 210] width 70 height 8
click at [561, 263] on span "Apply" at bounding box center [550, 265] width 21 height 12
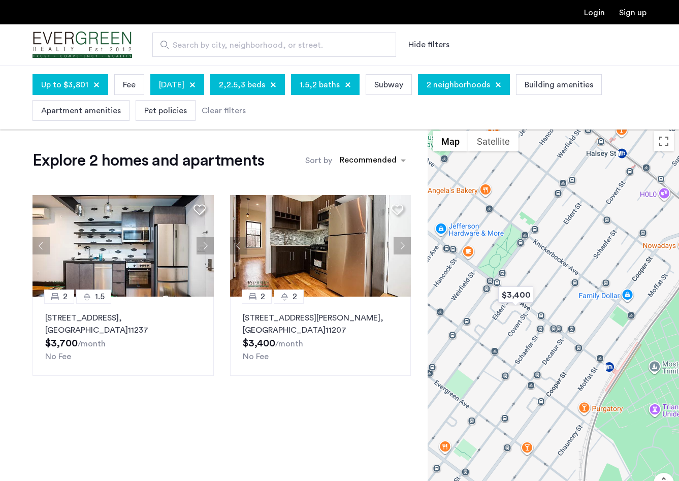
drag, startPoint x: 580, startPoint y: 362, endPoint x: 519, endPoint y: 362, distance: 60.5
click at [519, 362] on div "To navigate, press the arrow keys." at bounding box center [554, 334] width 252 height 416
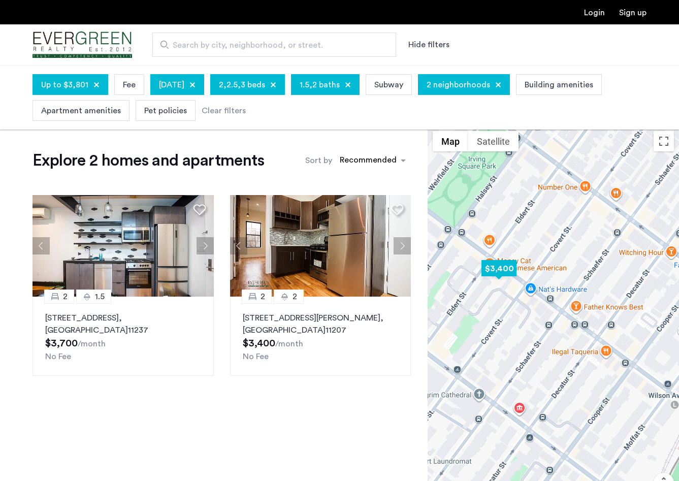
click at [509, 272] on img "$3,400" at bounding box center [499, 268] width 43 height 23
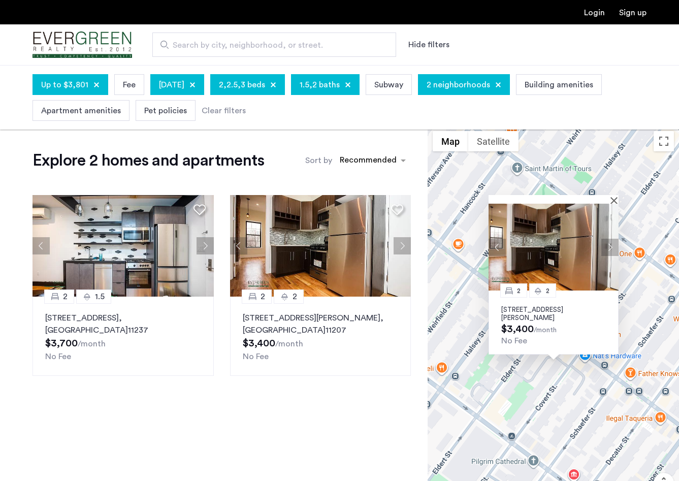
click at [648, 308] on div "2 2 562 Wilson Avenue, Unit 2R, Brooklyn, NY 11207 $3,400 /month No Fee" at bounding box center [554, 334] width 252 height 416
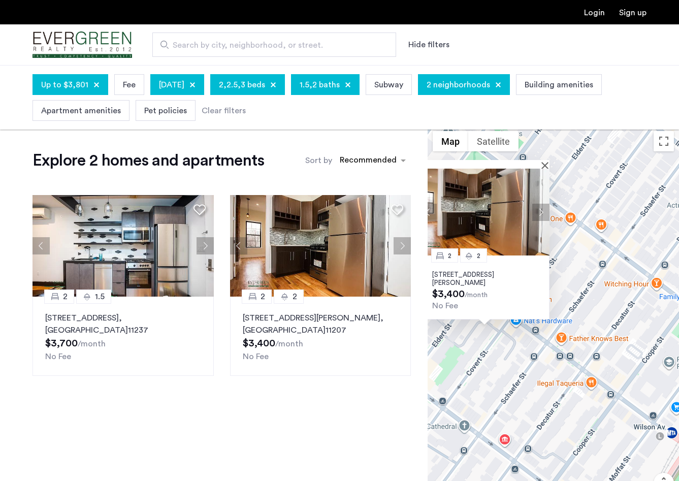
drag, startPoint x: 648, startPoint y: 308, endPoint x: 573, endPoint y: 268, distance: 84.8
click at [573, 268] on div "2 2 562 Wilson Avenue, Unit 2R, Brooklyn, NY 11207 $3,400 /month No Fee" at bounding box center [554, 334] width 252 height 416
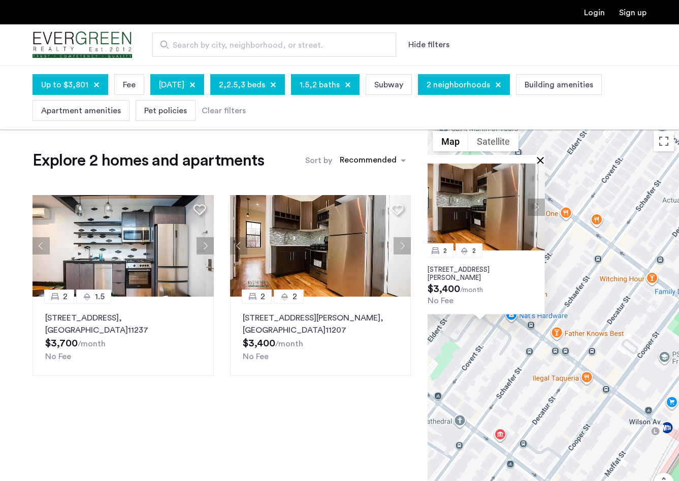
click at [542, 157] on button "Close" at bounding box center [542, 160] width 7 height 7
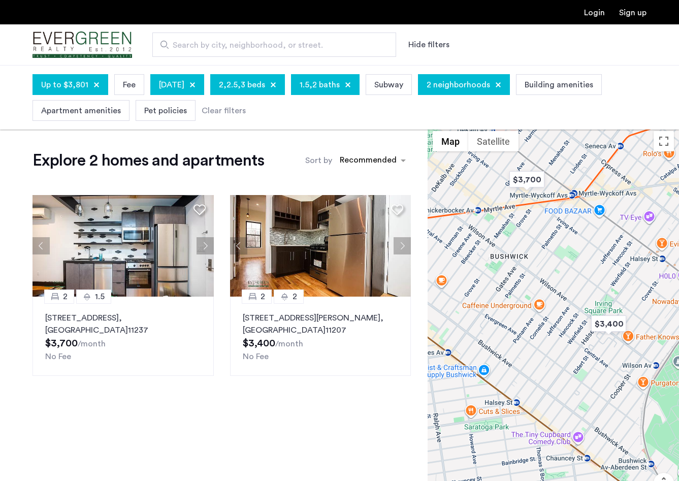
drag, startPoint x: 542, startPoint y: 174, endPoint x: 627, endPoint y: 304, distance: 155.3
click at [628, 313] on img "$3,400" at bounding box center [609, 324] width 43 height 23
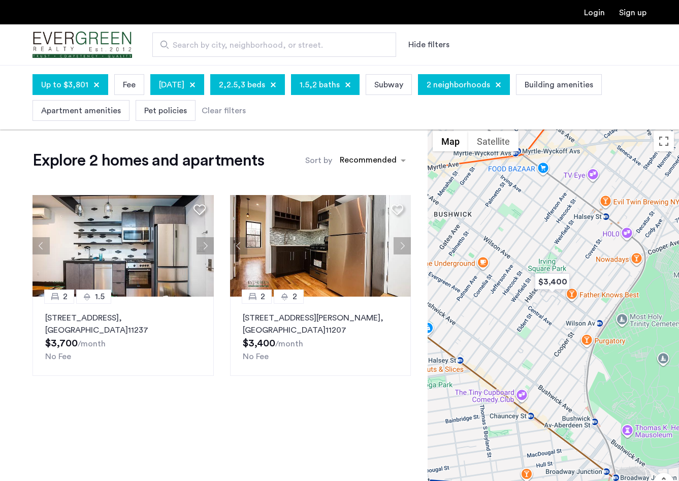
drag, startPoint x: 607, startPoint y: 297, endPoint x: 553, endPoint y: 297, distance: 53.9
click at [553, 297] on div at bounding box center [554, 334] width 252 height 416
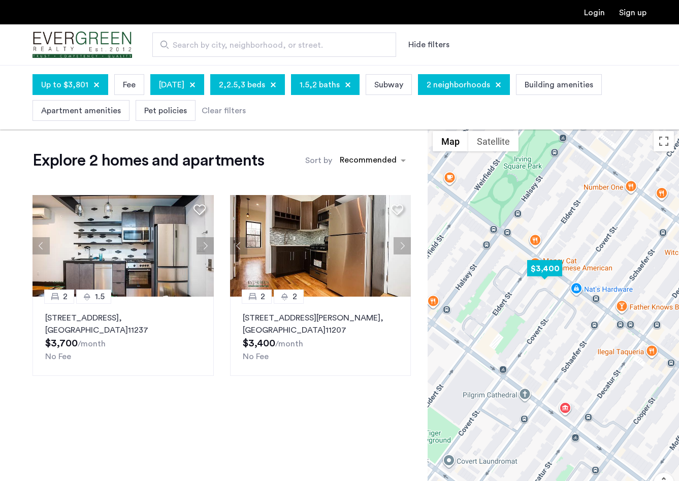
click at [547, 276] on img "$3,400" at bounding box center [544, 268] width 43 height 23
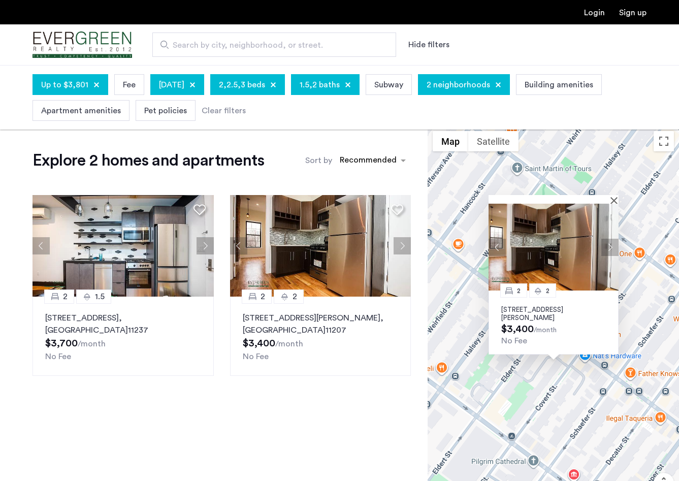
click at [562, 307] on p "562 Wilson Avenue, Unit 2R, Brooklyn, NY 11207" at bounding box center [554, 314] width 105 height 16
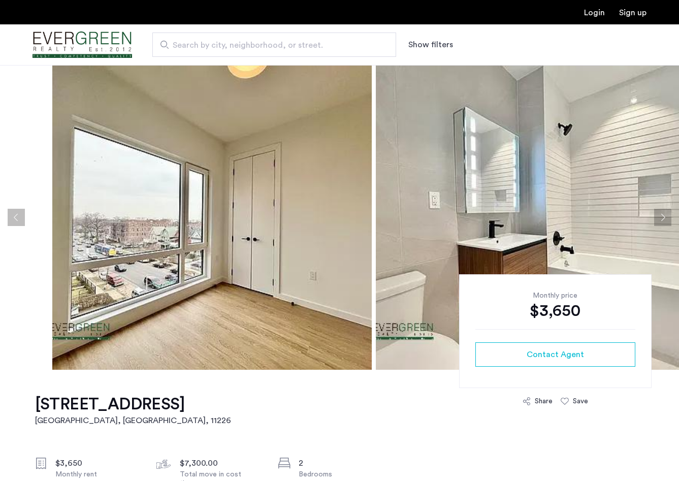
drag, startPoint x: 94, startPoint y: 217, endPoint x: 606, endPoint y: 243, distance: 512.4
click at [610, 243] on img at bounding box center [536, 217] width 320 height 305
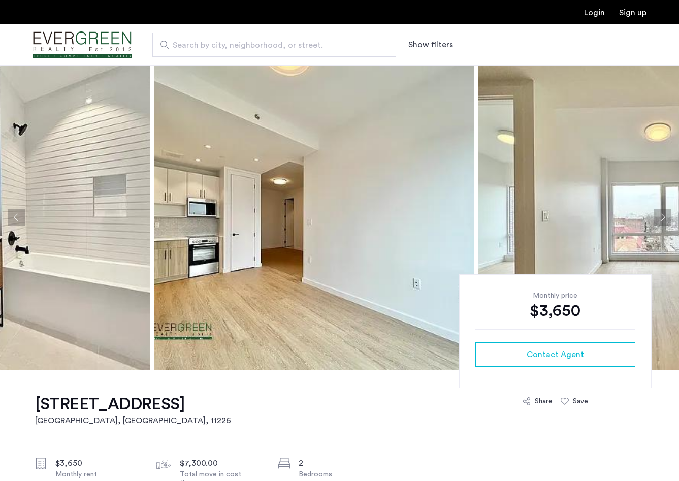
drag, startPoint x: 594, startPoint y: 145, endPoint x: 15, endPoint y: 161, distance: 579.6
click at [155, 161] on img at bounding box center [315, 217] width 320 height 305
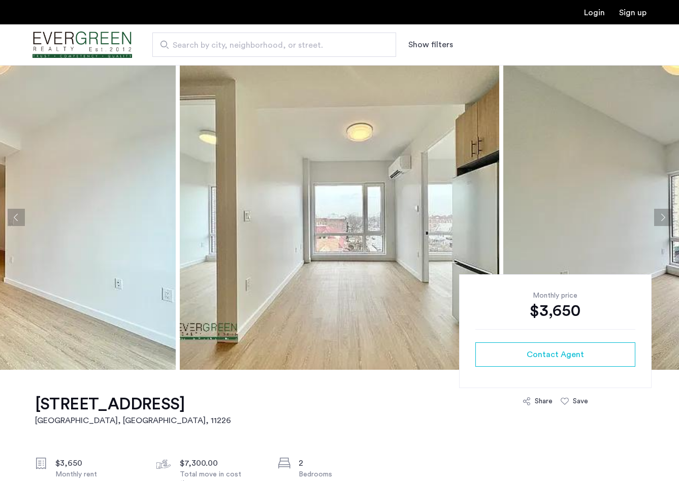
drag, startPoint x: 200, startPoint y: 195, endPoint x: -190, endPoint y: 224, distance: 390.4
click at [0, 224] on html "Login Sign up Search by city, neighborhood, or street. Show filters Price Fee A…" at bounding box center [339, 240] width 679 height 481
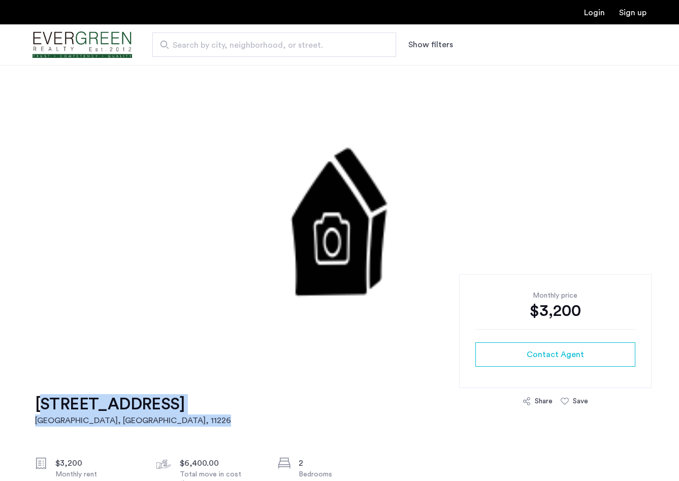
drag, startPoint x: 224, startPoint y: 404, endPoint x: 27, endPoint y: 395, distance: 196.9
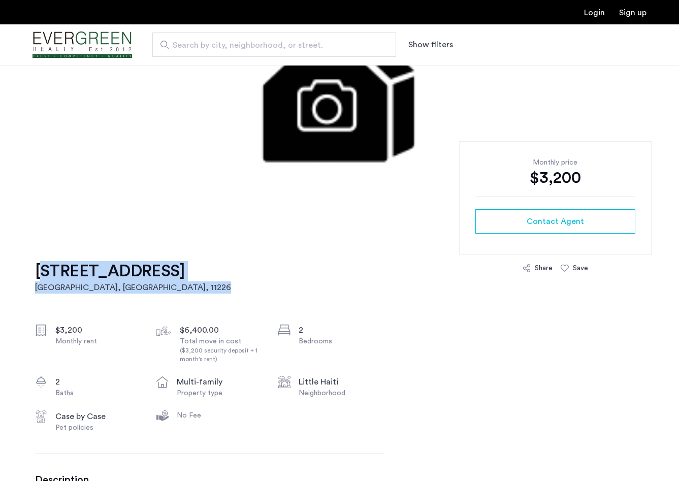
scroll to position [140, 0]
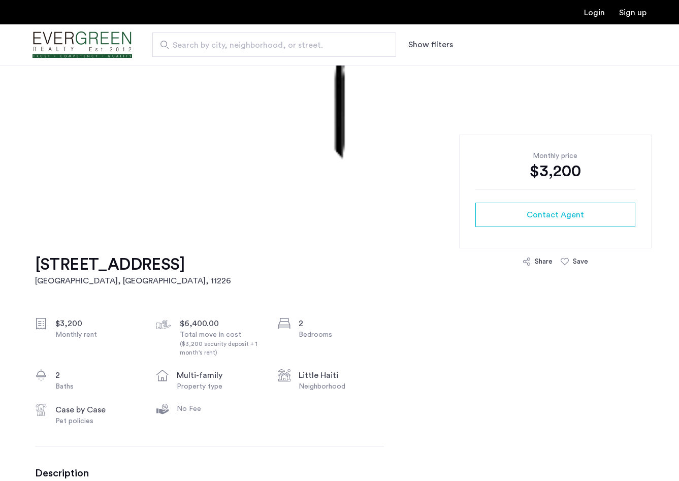
drag, startPoint x: 214, startPoint y: 263, endPoint x: 190, endPoint y: 262, distance: 24.4
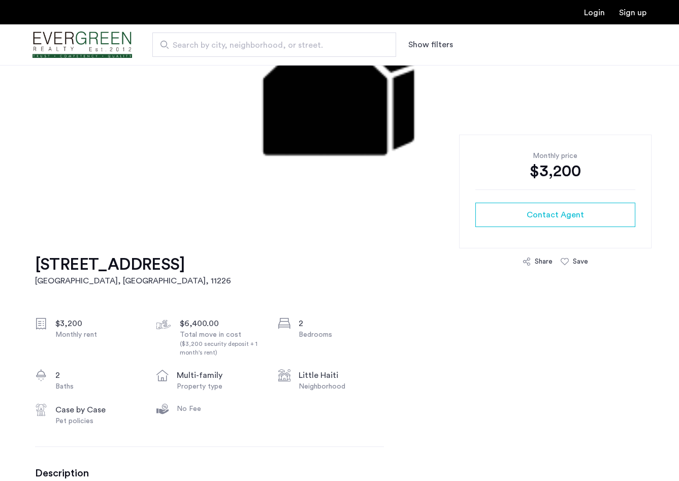
click at [190, 262] on div "250 Lenox Road, Unit 7A Brooklyn, NY , 11226 $3,200 Monthly rent $6,400.00 Tota…" at bounding box center [209, 410] width 349 height 361
drag, startPoint x: 26, startPoint y: 260, endPoint x: 208, endPoint y: 268, distance: 181.6
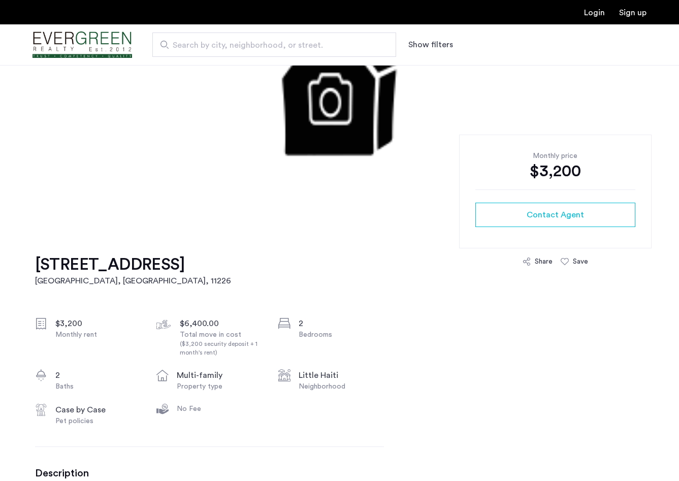
copy h1 "250 Lenox Road, Unit 7A"
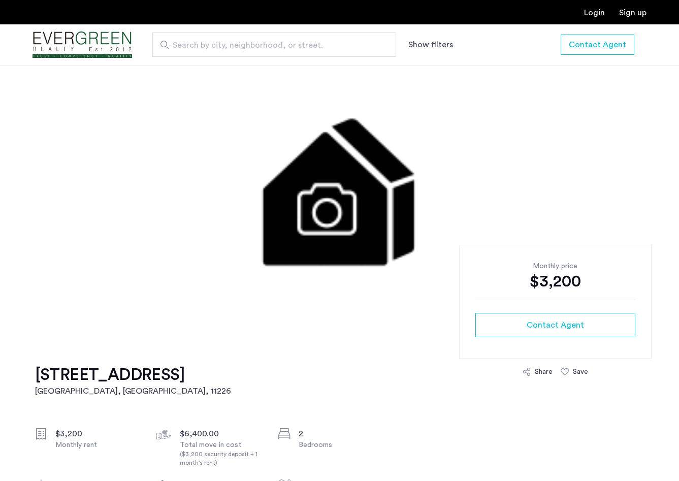
scroll to position [0, 0]
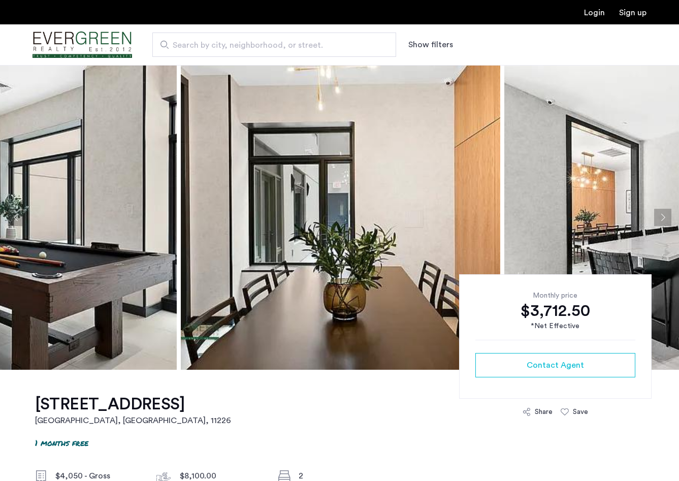
drag, startPoint x: 256, startPoint y: 231, endPoint x: 581, endPoint y: 271, distance: 327.7
click at [581, 271] on img at bounding box center [665, 217] width 320 height 305
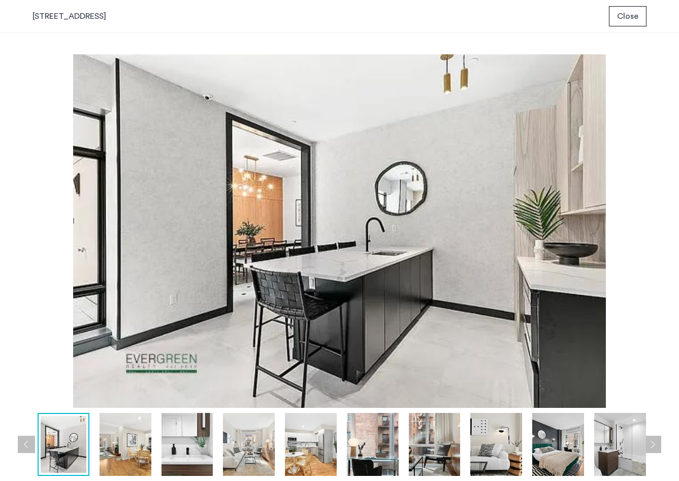
click at [370, 450] on img at bounding box center [373, 445] width 52 height 64
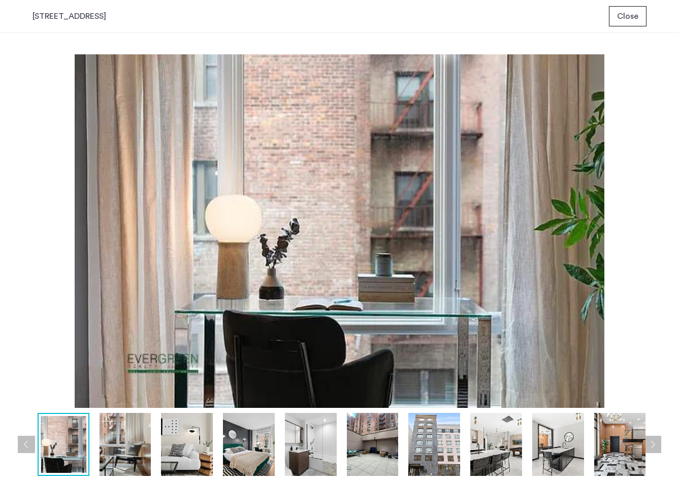
click at [378, 445] on img at bounding box center [373, 445] width 52 height 64
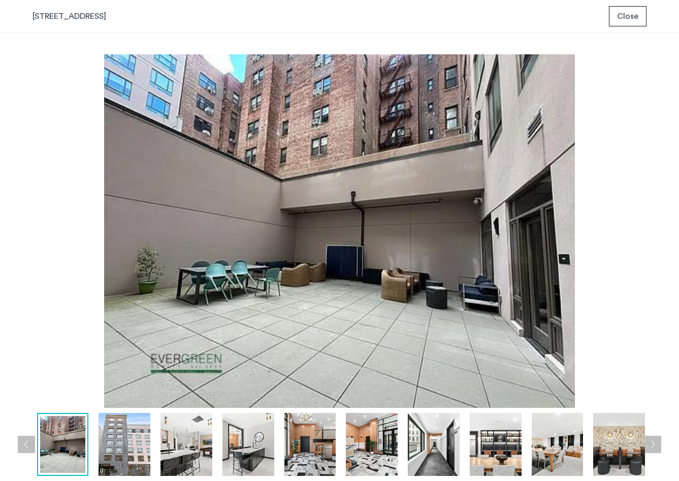
click at [378, 445] on img at bounding box center [372, 445] width 52 height 64
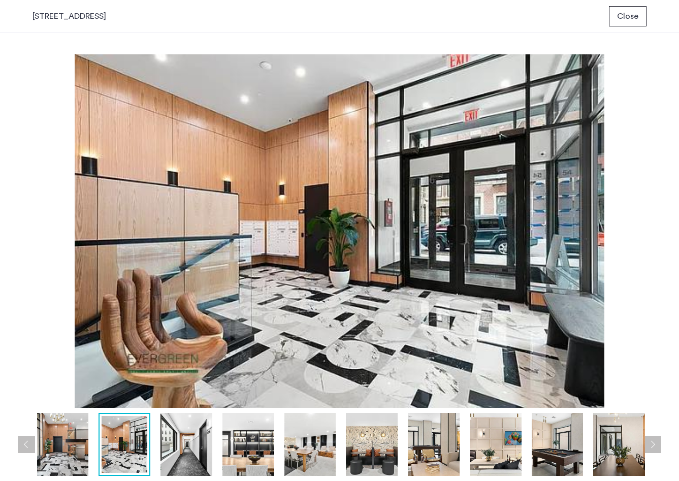
click at [378, 445] on img at bounding box center [372, 445] width 52 height 64
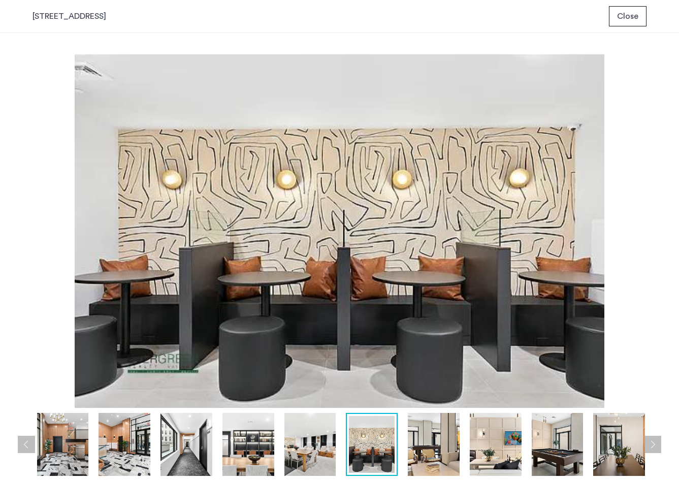
click at [378, 445] on img at bounding box center [372, 444] width 46 height 57
click at [437, 445] on img at bounding box center [434, 445] width 52 height 64
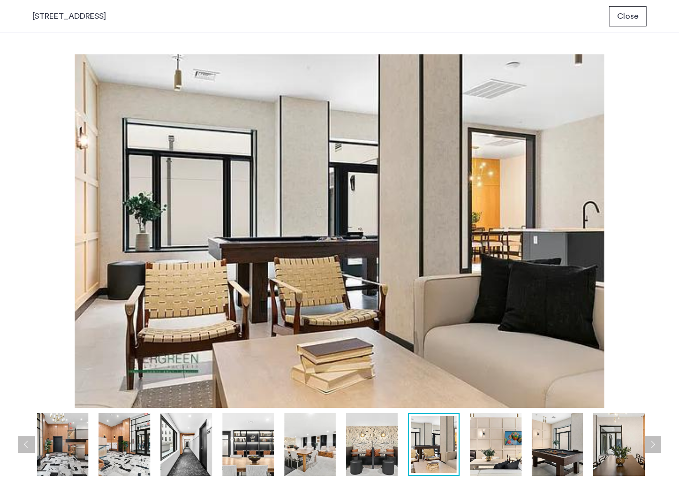
click at [483, 447] on img at bounding box center [496, 445] width 52 height 64
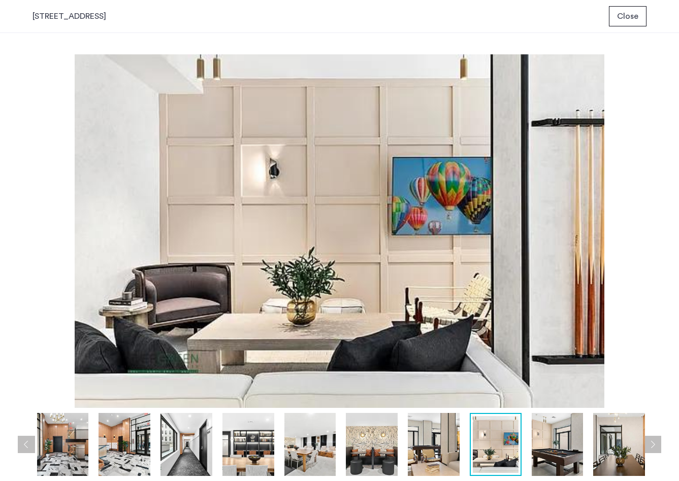
click at [543, 450] on img at bounding box center [558, 445] width 52 height 64
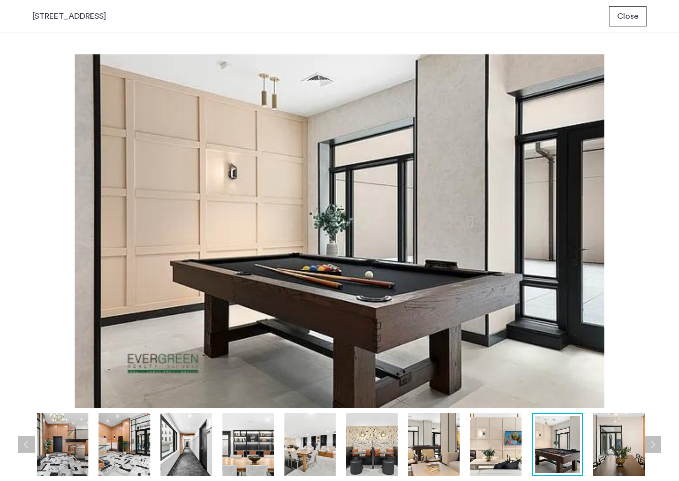
click at [621, 448] on img at bounding box center [620, 445] width 52 height 64
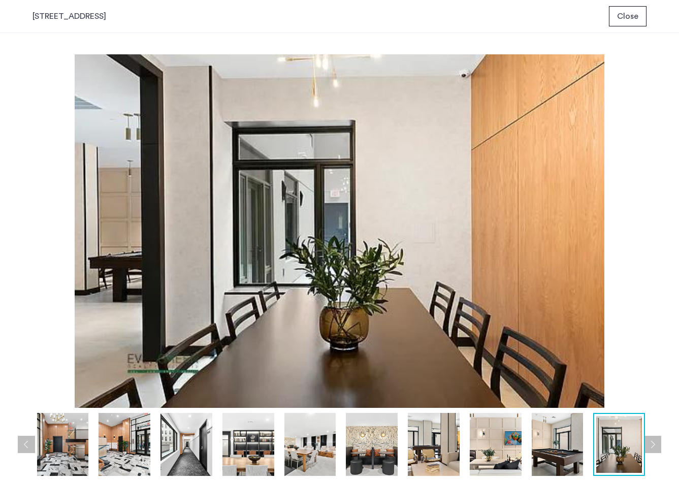
click at [659, 445] on button "Next apartment" at bounding box center [652, 444] width 17 height 17
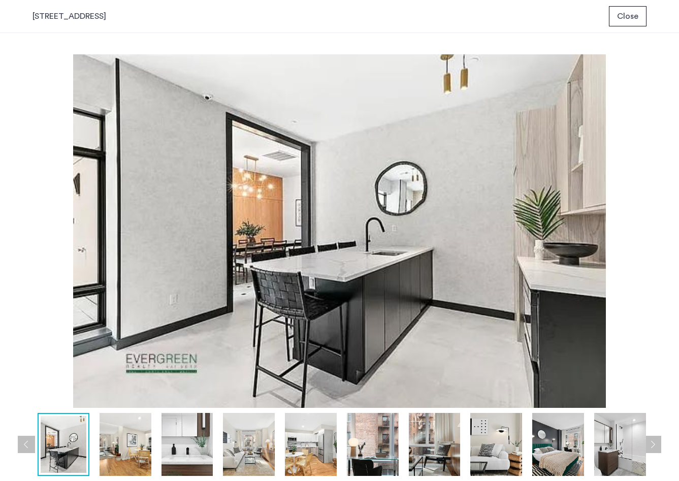
click at [659, 445] on button "Next apartment" at bounding box center [652, 444] width 17 height 17
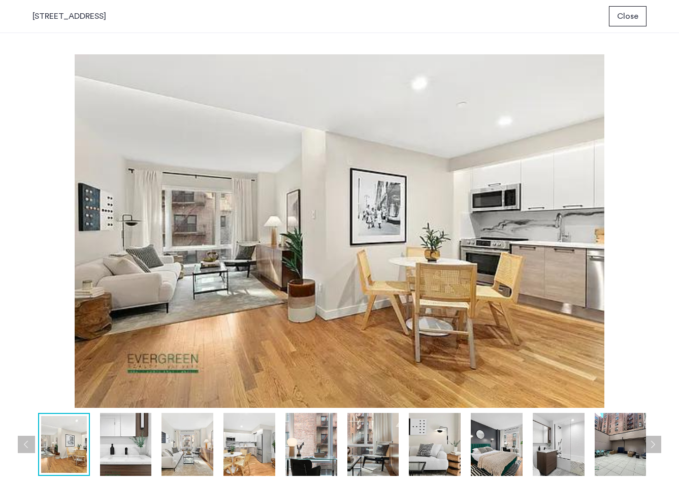
click at [659, 445] on button "Next apartment" at bounding box center [652, 444] width 17 height 17
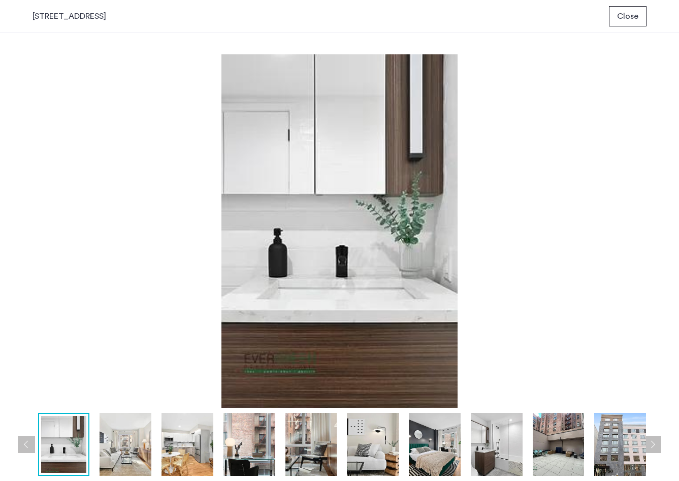
click at [659, 445] on button "Next apartment" at bounding box center [652, 444] width 17 height 17
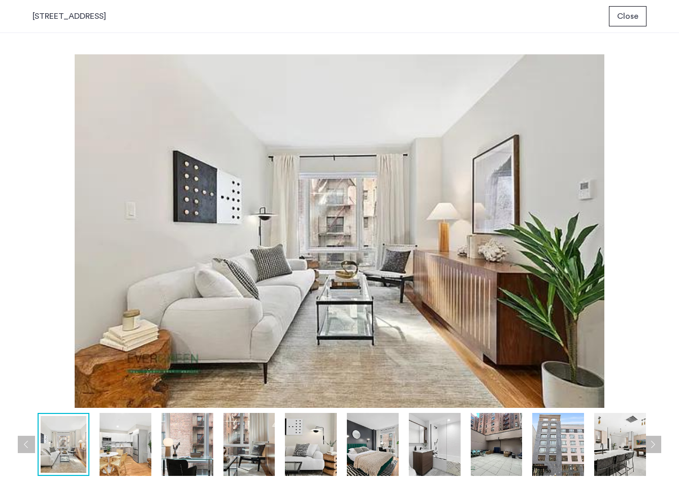
click at [659, 445] on button "Next apartment" at bounding box center [652, 444] width 17 height 17
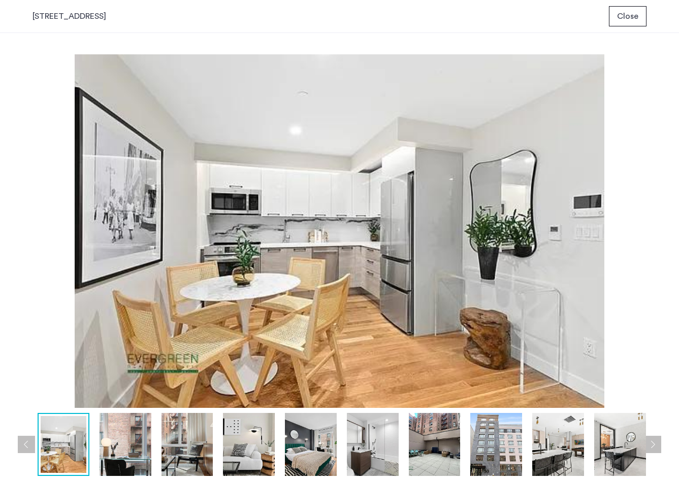
click at [659, 445] on button "Next apartment" at bounding box center [652, 444] width 17 height 17
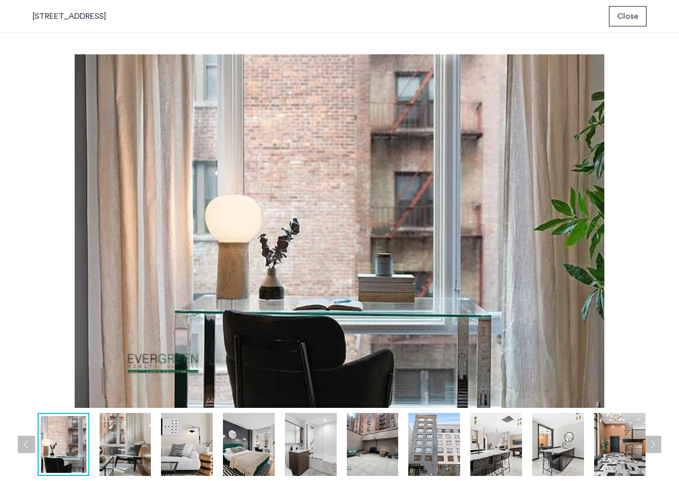
click at [659, 445] on button "Next apartment" at bounding box center [652, 444] width 17 height 17
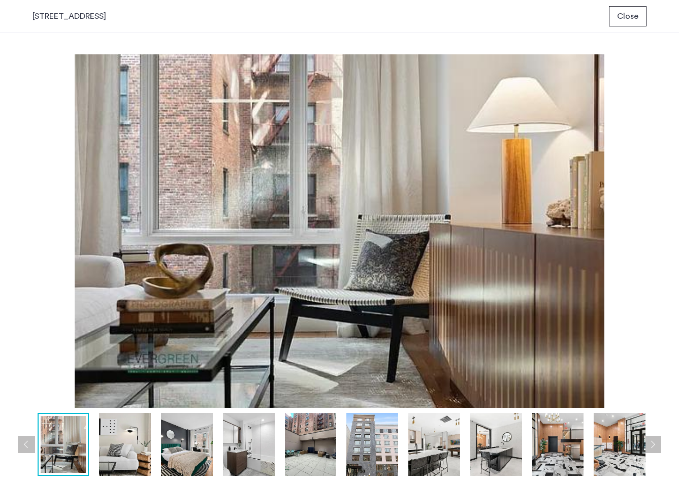
click at [659, 445] on button "Next apartment" at bounding box center [652, 444] width 17 height 17
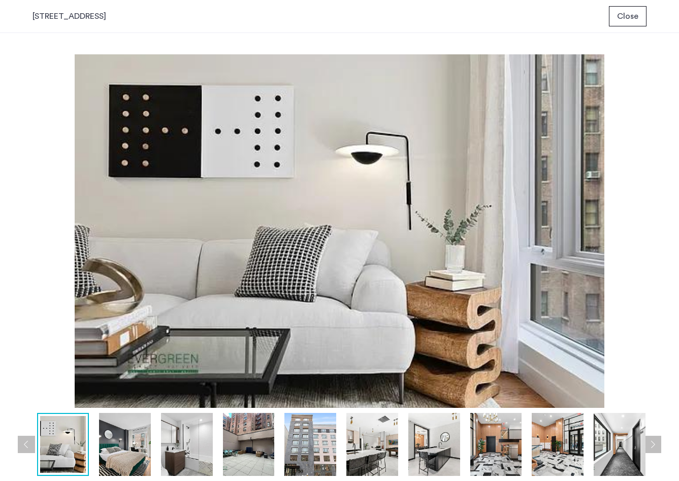
click at [627, 9] on button "Close" at bounding box center [628, 16] width 38 height 20
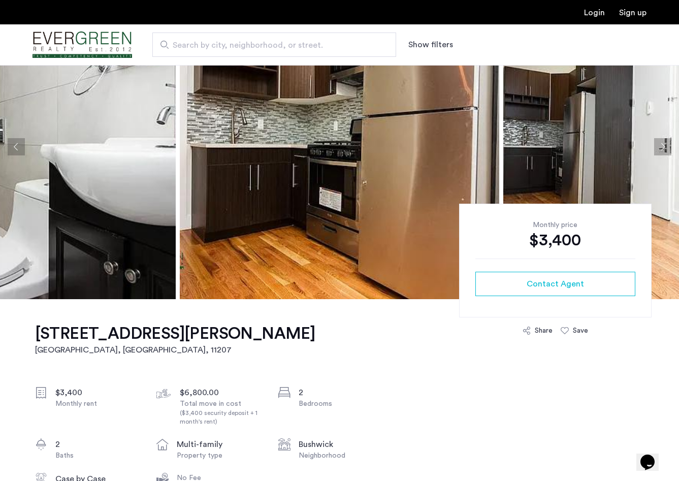
scroll to position [71, 0]
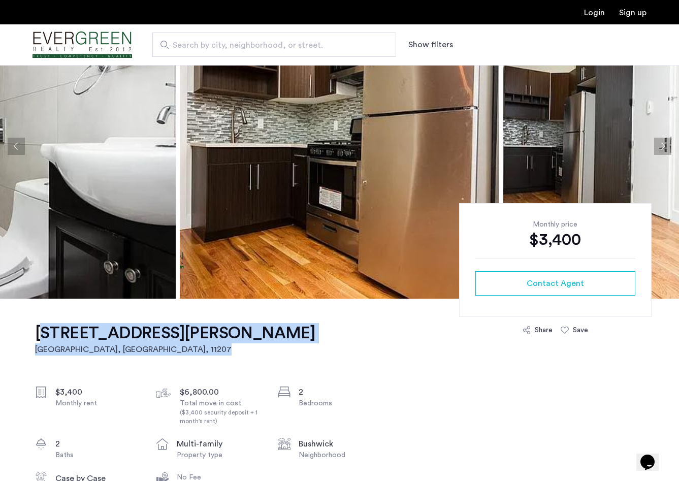
drag, startPoint x: 248, startPoint y: 336, endPoint x: 36, endPoint y: 335, distance: 211.9
copy link "[STREET_ADDRESS][PERSON_NAME]"
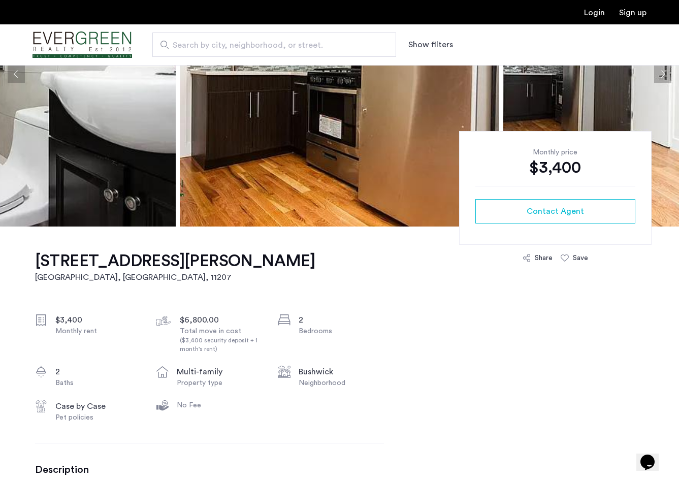
scroll to position [0, 0]
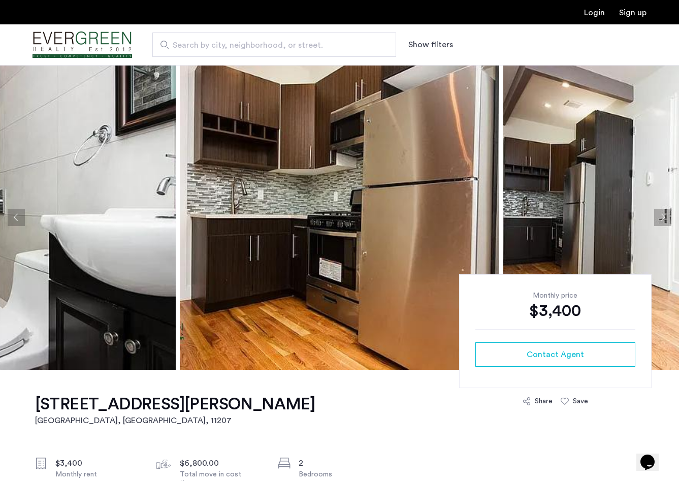
click at [130, 134] on img at bounding box center [16, 217] width 320 height 305
click at [20, 216] on button "Previous apartment" at bounding box center [16, 217] width 17 height 17
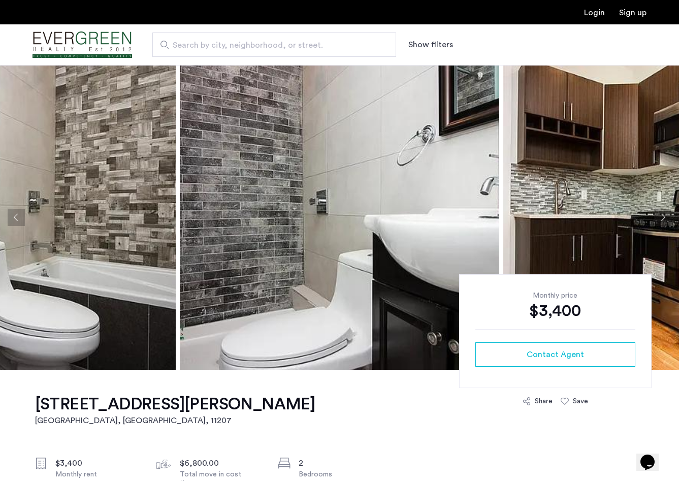
click at [20, 216] on button "Previous apartment" at bounding box center [16, 217] width 17 height 17
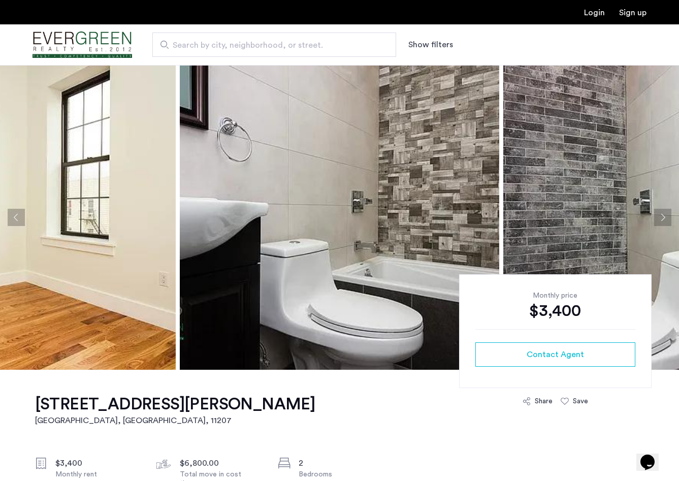
click at [20, 216] on button "Previous apartment" at bounding box center [16, 217] width 17 height 17
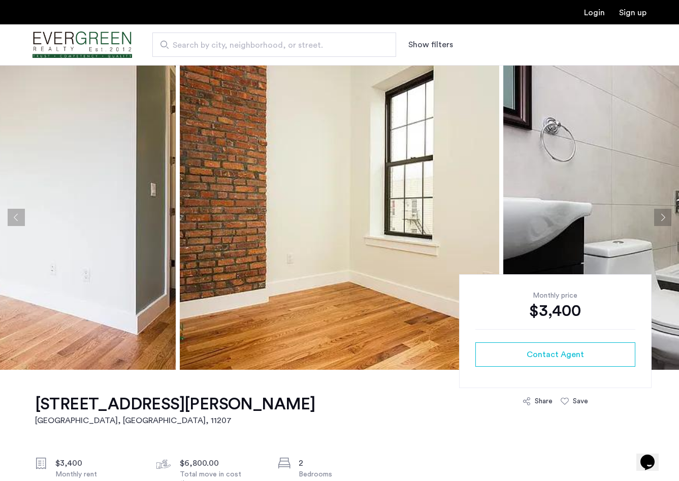
click at [20, 216] on button "Previous apartment" at bounding box center [16, 217] width 17 height 17
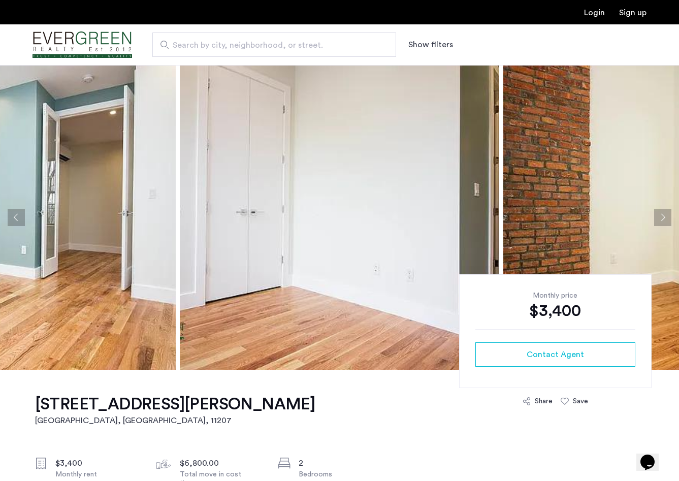
click at [90, 206] on img at bounding box center [16, 217] width 320 height 305
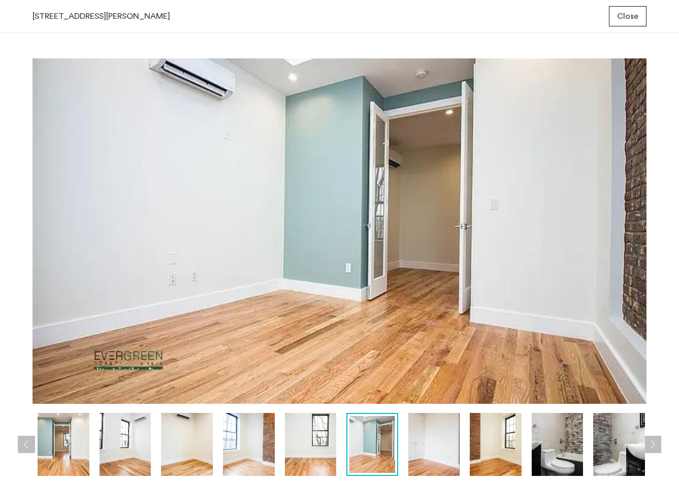
click at [68, 443] on img at bounding box center [64, 445] width 52 height 64
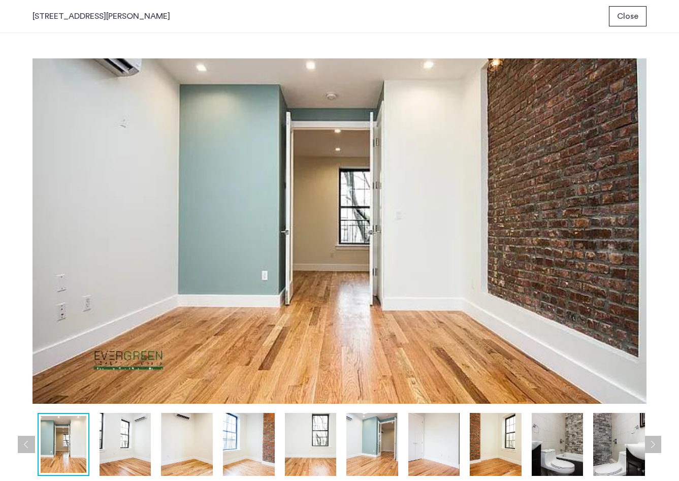
click at [70, 443] on img at bounding box center [64, 444] width 46 height 57
click at [35, 441] on div at bounding box center [281, 445] width 744 height 64
click at [27, 445] on button "Previous apartment" at bounding box center [26, 444] width 17 height 17
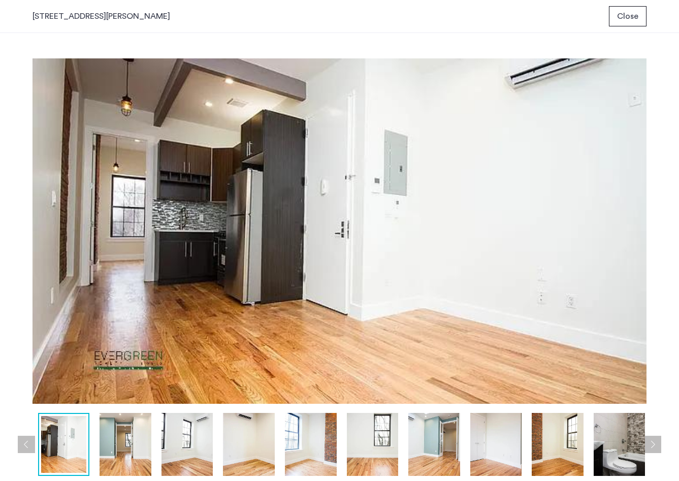
click at [27, 445] on button "Previous apartment" at bounding box center [26, 444] width 17 height 17
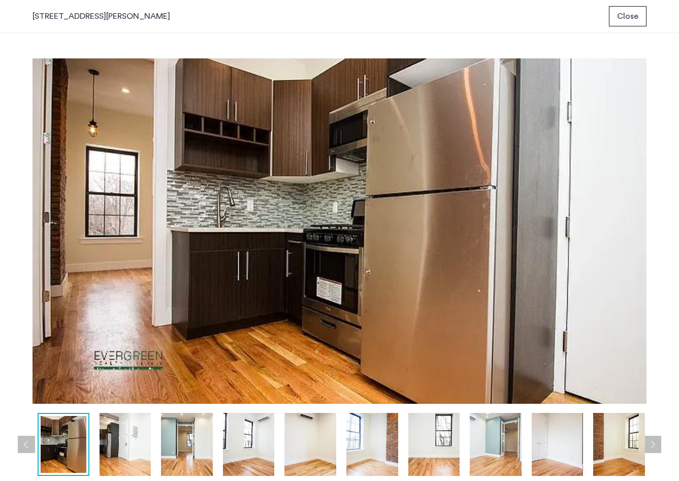
click at [27, 445] on button "Previous apartment" at bounding box center [26, 444] width 17 height 17
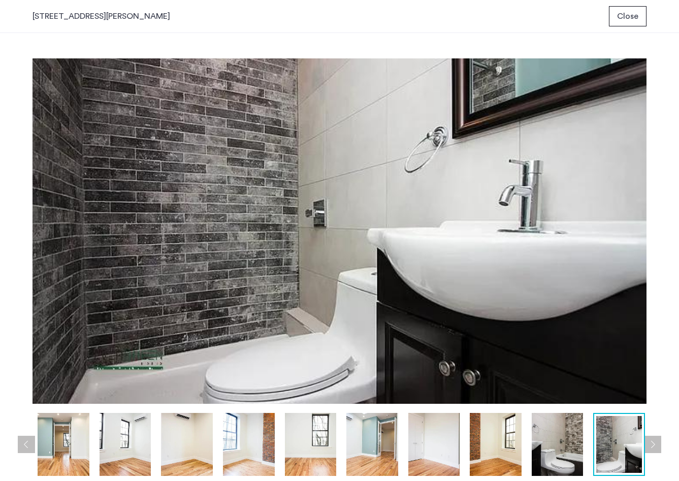
click at [27, 445] on button "Previous apartment" at bounding box center [26, 444] width 17 height 17
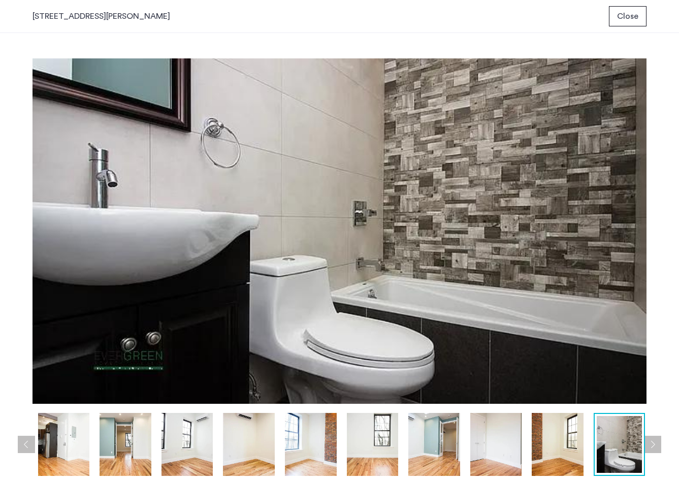
click at [658, 445] on button "Next apartment" at bounding box center [652, 444] width 17 height 17
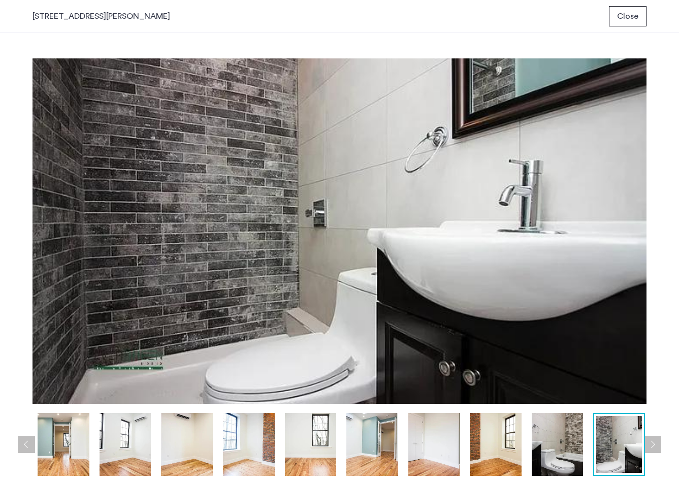
click at [32, 445] on button "Previous apartment" at bounding box center [26, 444] width 17 height 17
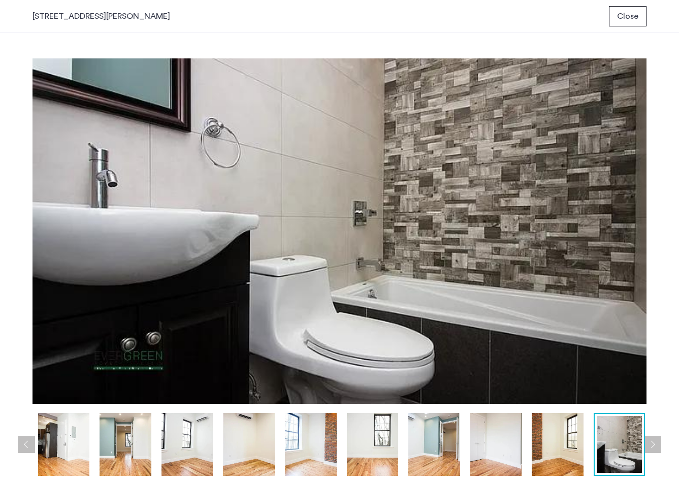
click at [32, 445] on button "Previous apartment" at bounding box center [26, 444] width 17 height 17
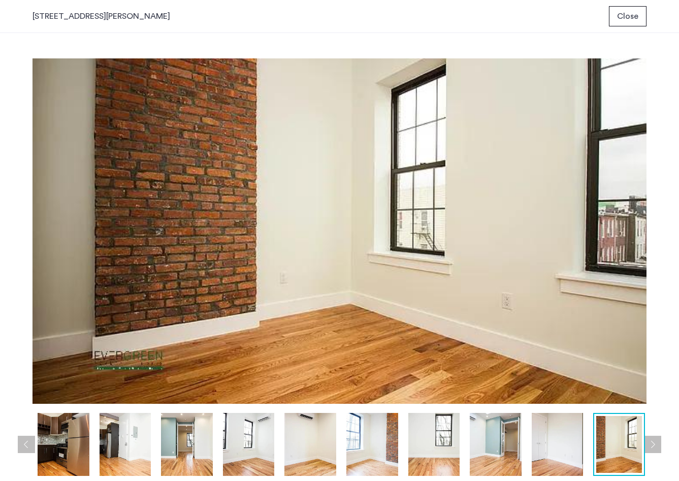
click at [32, 445] on button "Previous apartment" at bounding box center [26, 444] width 17 height 17
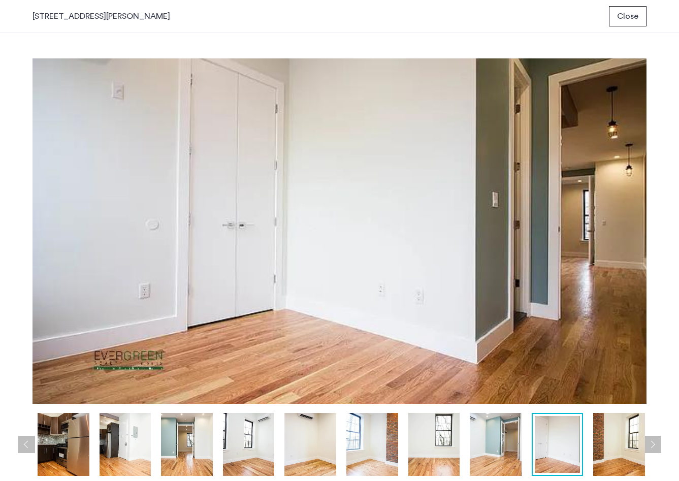
click at [32, 445] on button "Previous apartment" at bounding box center [26, 444] width 17 height 17
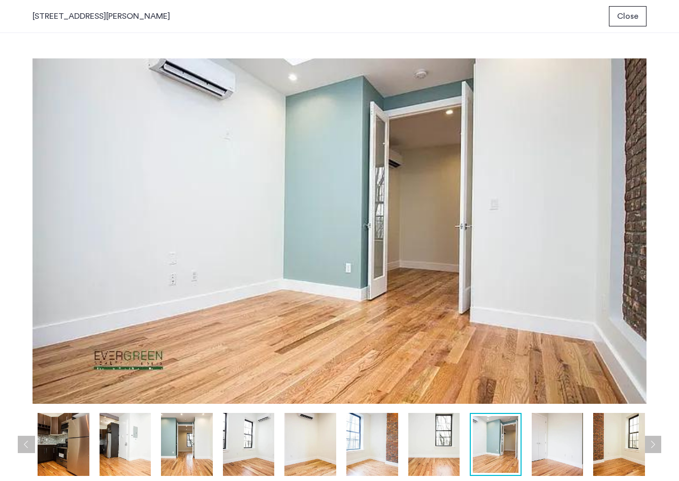
click at [32, 445] on button "Previous apartment" at bounding box center [26, 444] width 17 height 17
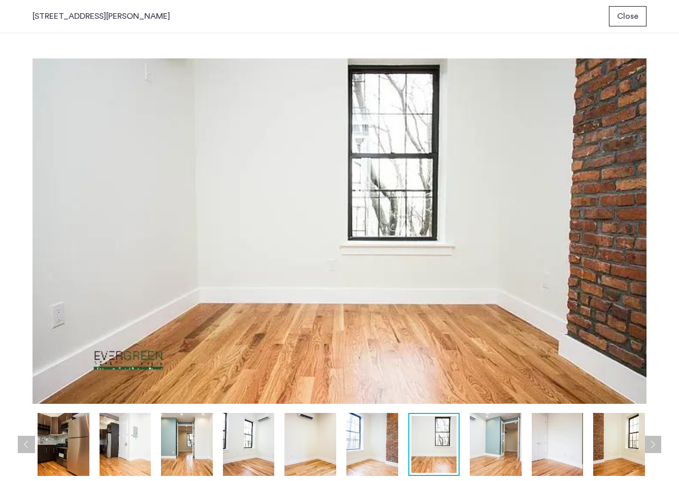
click at [32, 445] on button "Previous apartment" at bounding box center [26, 444] width 17 height 17
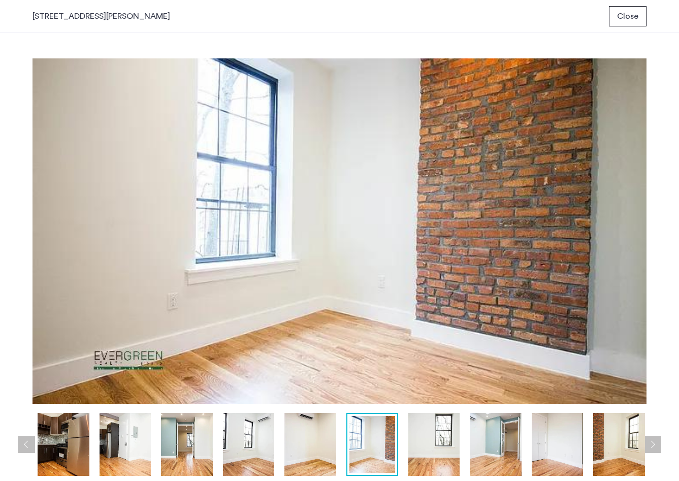
click at [32, 445] on button "Previous apartment" at bounding box center [26, 444] width 17 height 17
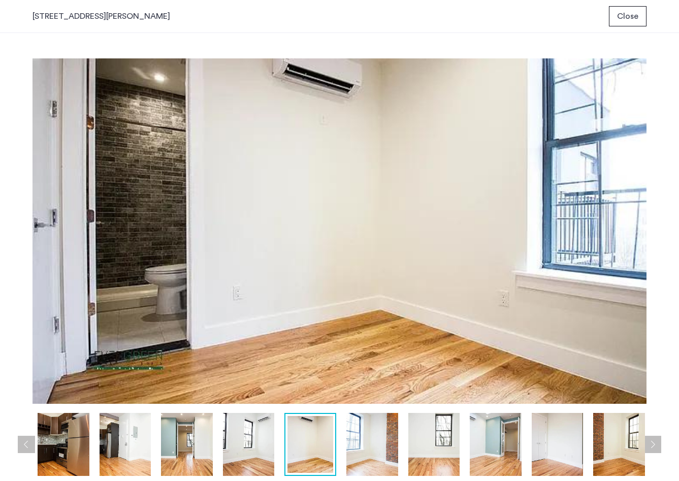
click at [32, 445] on button "Previous apartment" at bounding box center [26, 444] width 17 height 17
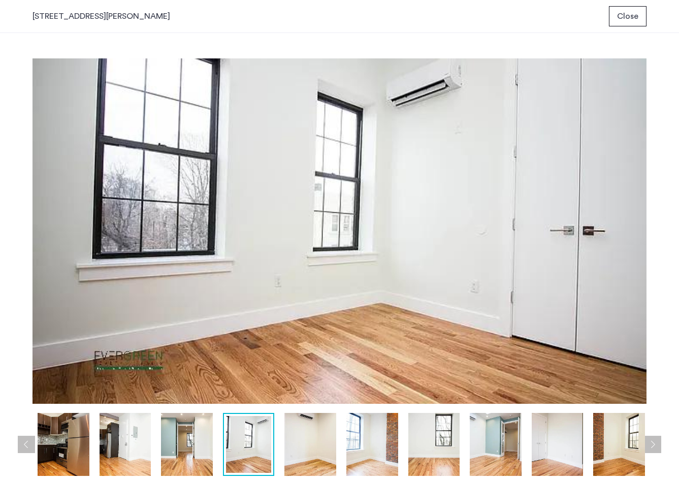
click at [32, 445] on button "Previous apartment" at bounding box center [26, 444] width 17 height 17
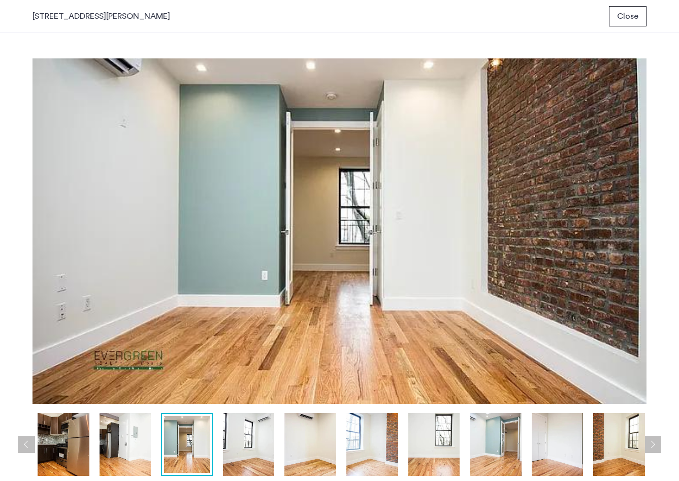
click at [32, 445] on button "Previous apartment" at bounding box center [26, 444] width 17 height 17
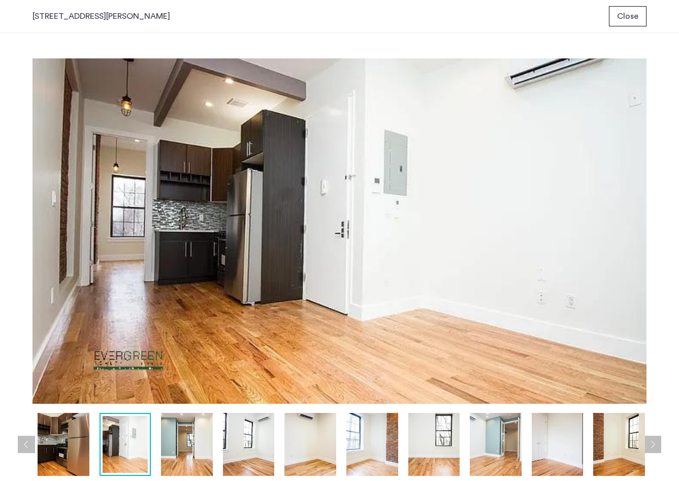
click at [32, 445] on button "Previous apartment" at bounding box center [26, 444] width 17 height 17
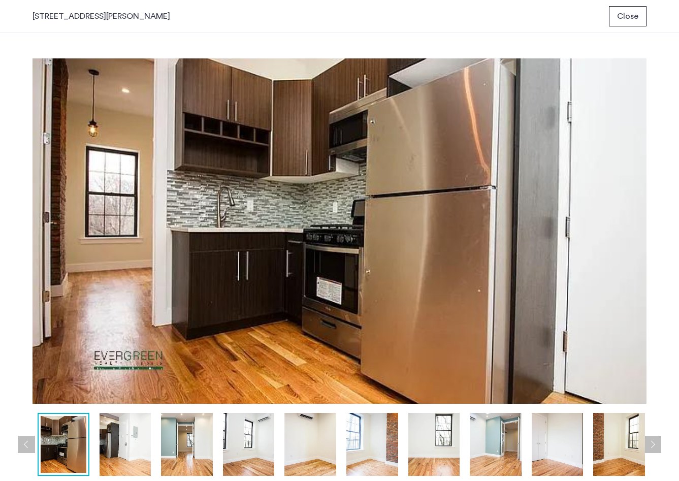
click at [32, 445] on button "Previous apartment" at bounding box center [26, 444] width 17 height 17
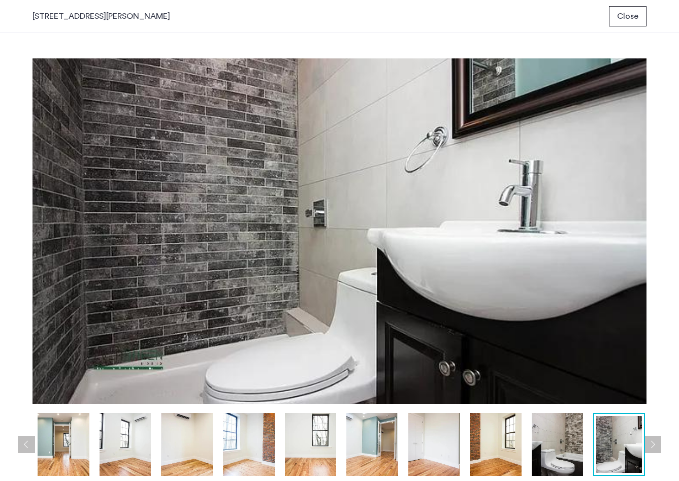
click at [32, 445] on button "Previous apartment" at bounding box center [26, 444] width 17 height 17
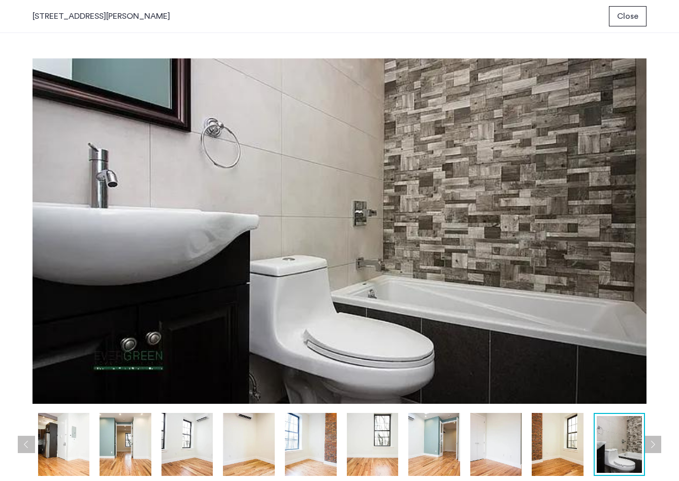
click at [625, 18] on span "Close" at bounding box center [627, 16] width 21 height 12
